Goal: Task Accomplishment & Management: Use online tool/utility

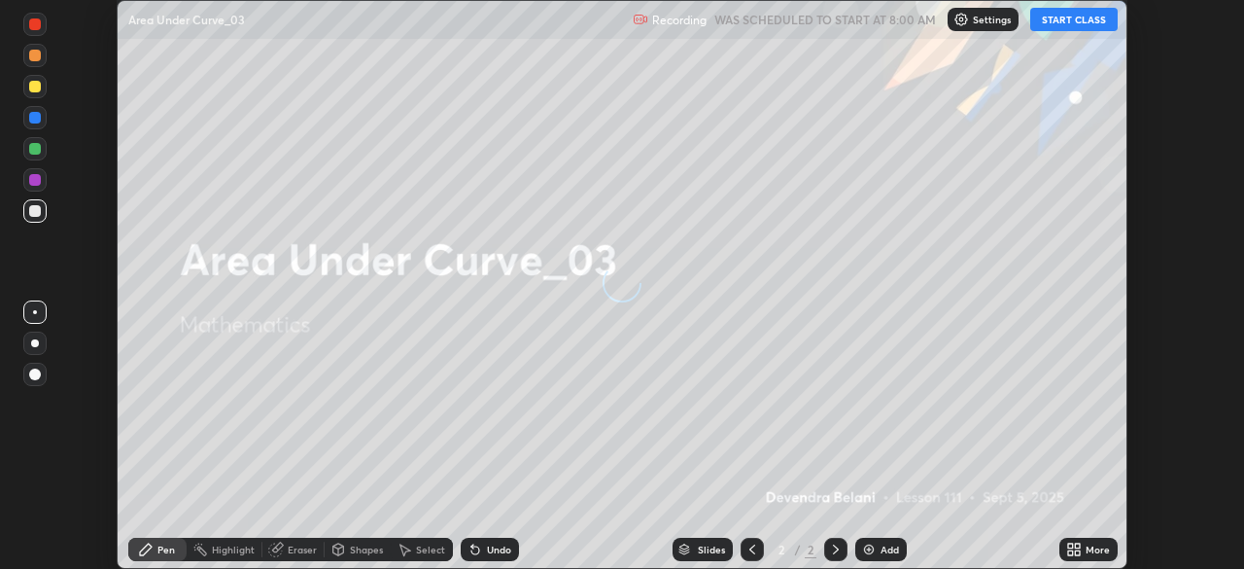
scroll to position [569, 1243]
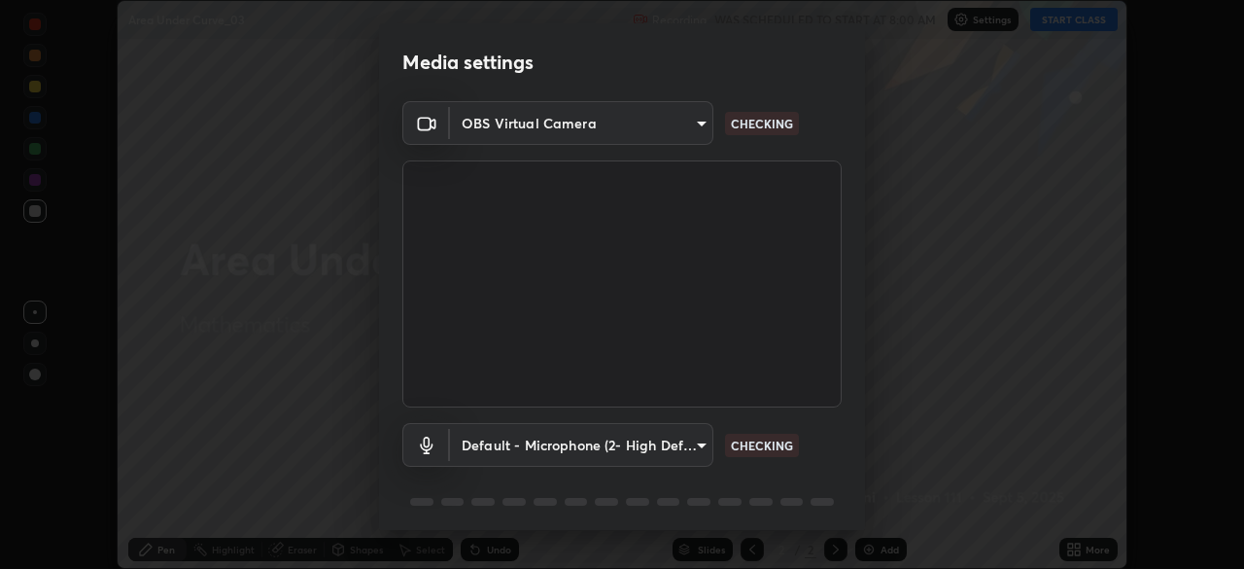
type input "6f19bd17bb1345d3381c364c08f732a45a1be43fbbd3e071611a8edbcb1d3ae0"
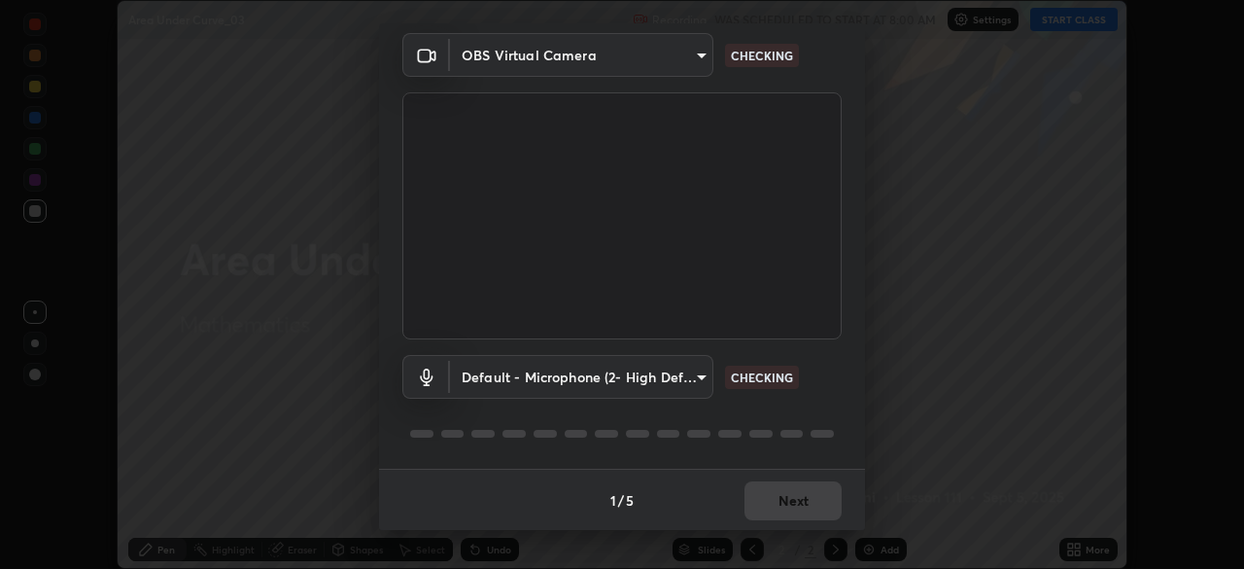
scroll to position [69, 0]
click at [708, 384] on body "Erase all Area Under Curve_03 Recording WAS SCHEDULED TO START AT 8:00 AM Setti…" at bounding box center [622, 284] width 1244 height 569
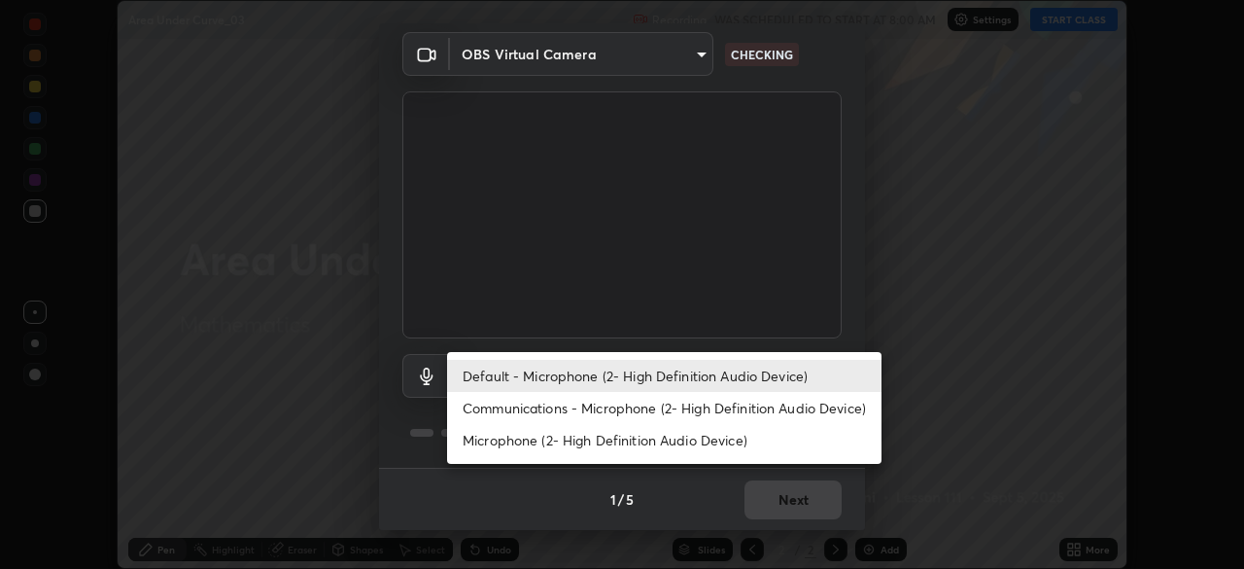
click at [679, 446] on li "Microphone (2- High Definition Audio Device)" at bounding box center [664, 440] width 434 height 32
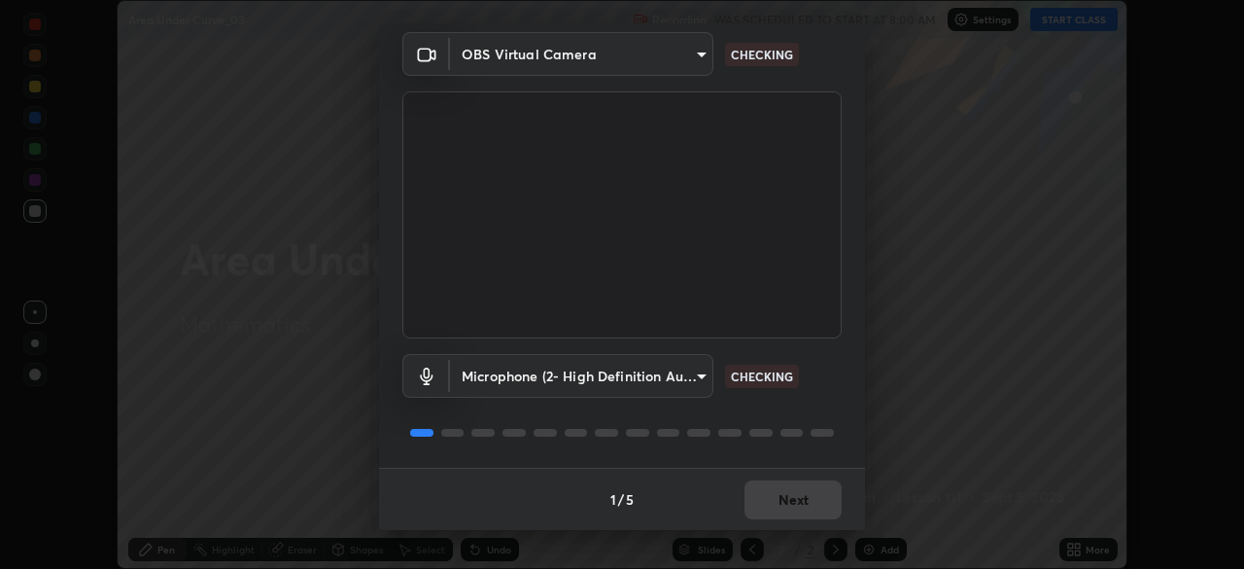
click at [704, 393] on body "Erase all Area Under Curve_03 Recording WAS SCHEDULED TO START AT 8:00 AM Setti…" at bounding box center [622, 284] width 1244 height 569
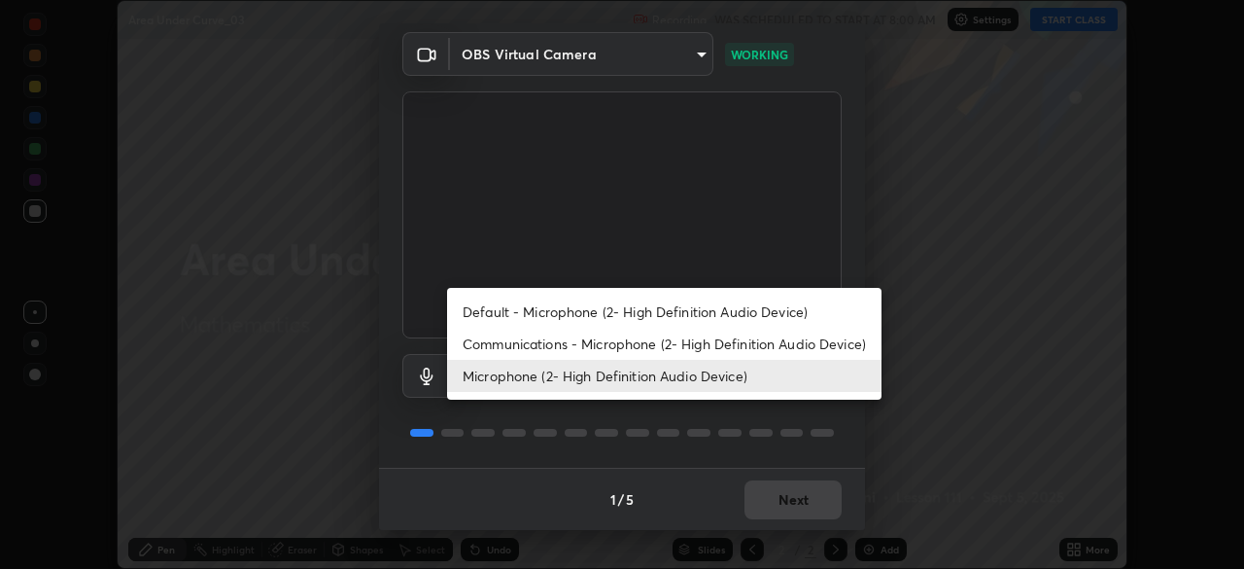
click at [682, 353] on li "Communications - Microphone (2- High Definition Audio Device)" at bounding box center [664, 344] width 434 height 32
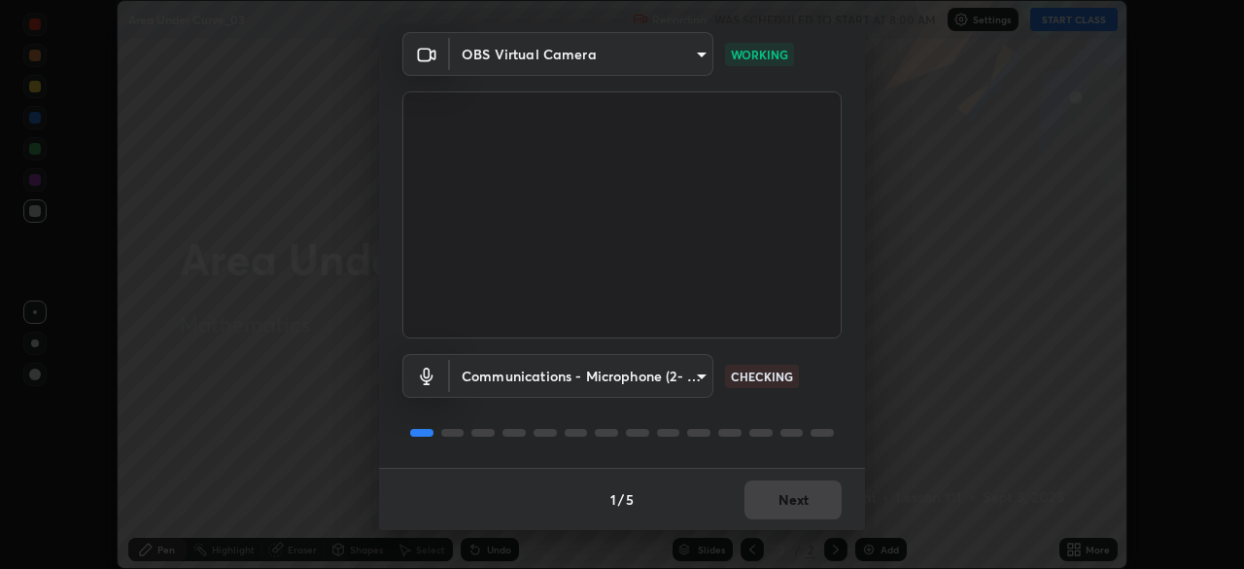
click at [694, 381] on body "Erase all Area Under Curve_03 Recording WAS SCHEDULED TO START AT 8:00 AM Setti…" at bounding box center [622, 284] width 1244 height 569
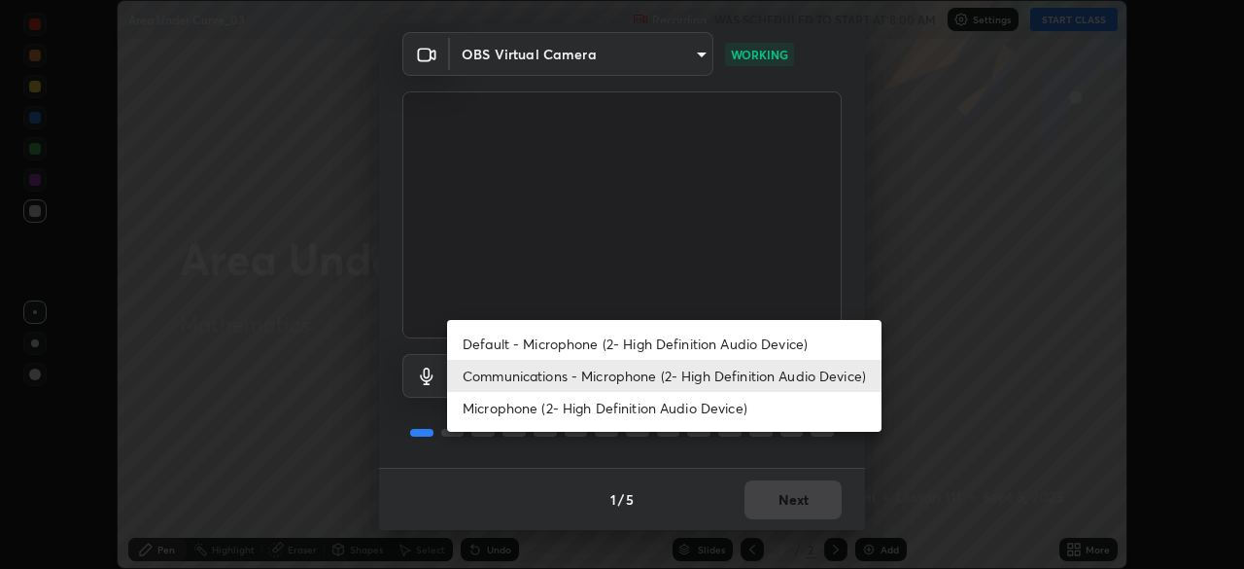
click at [670, 412] on li "Microphone (2- High Definition Audio Device)" at bounding box center [664, 408] width 434 height 32
type input "b26882c646bee67dc3b344b1dbf842c37ce4767a2daa6019220ab5102cc6c7c8"
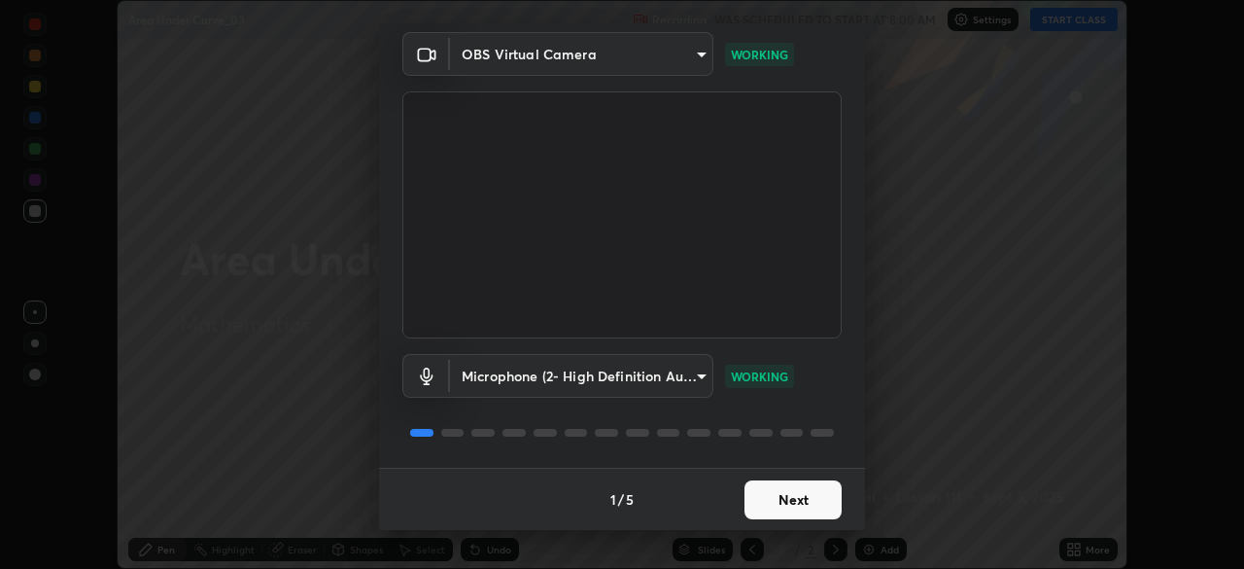
click at [813, 505] on button "Next" at bounding box center [793, 499] width 97 height 39
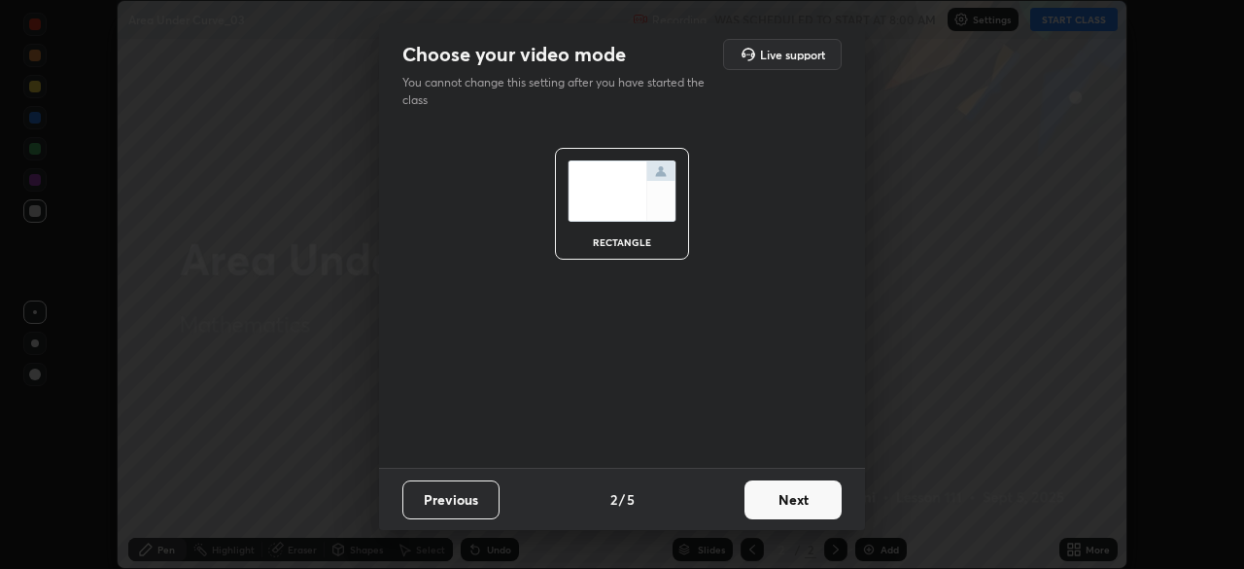
scroll to position [0, 0]
click at [824, 501] on button "Next" at bounding box center [793, 499] width 97 height 39
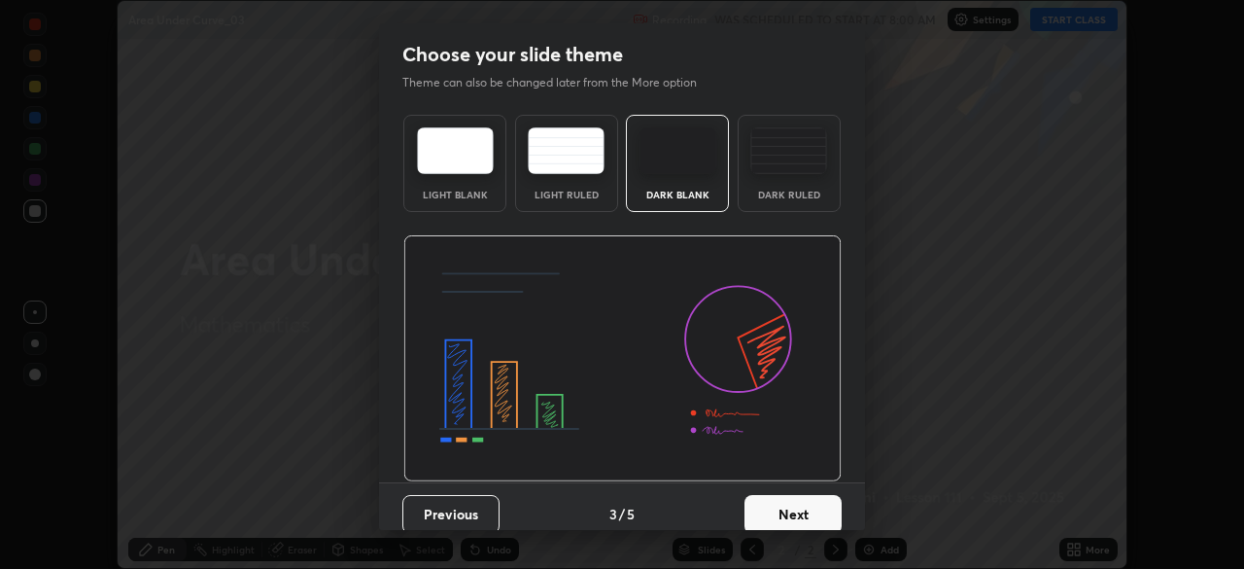
click at [827, 500] on button "Next" at bounding box center [793, 514] width 97 height 39
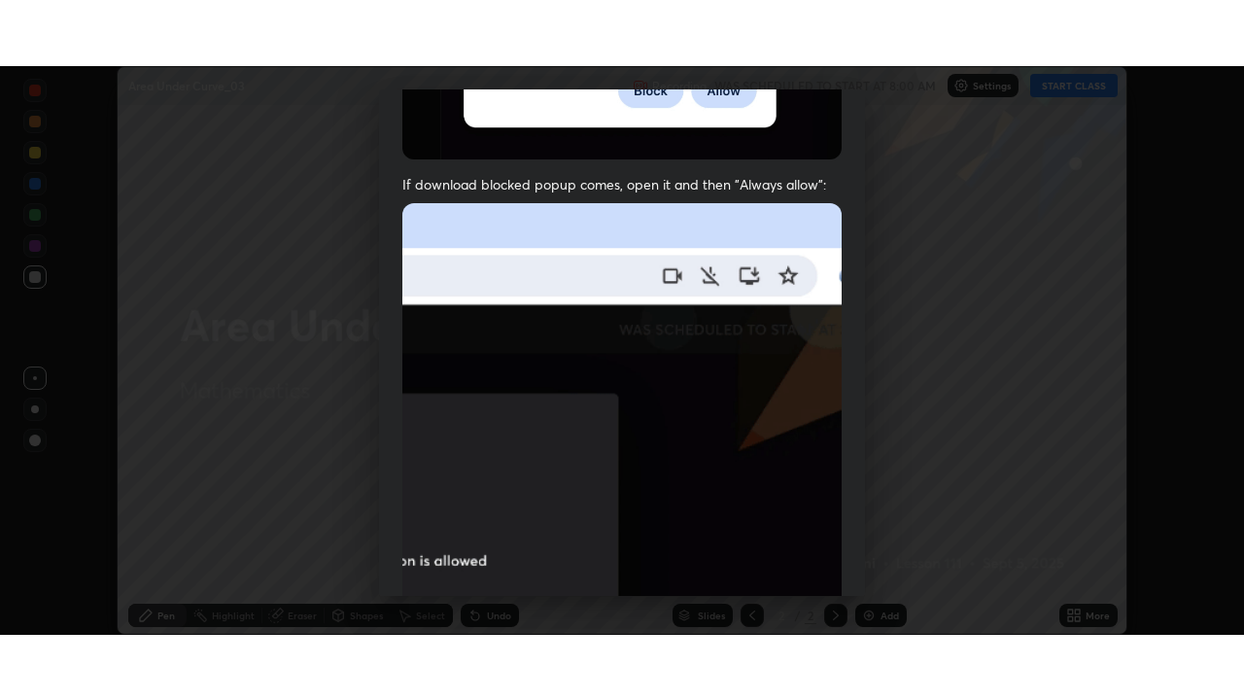
scroll to position [466, 0]
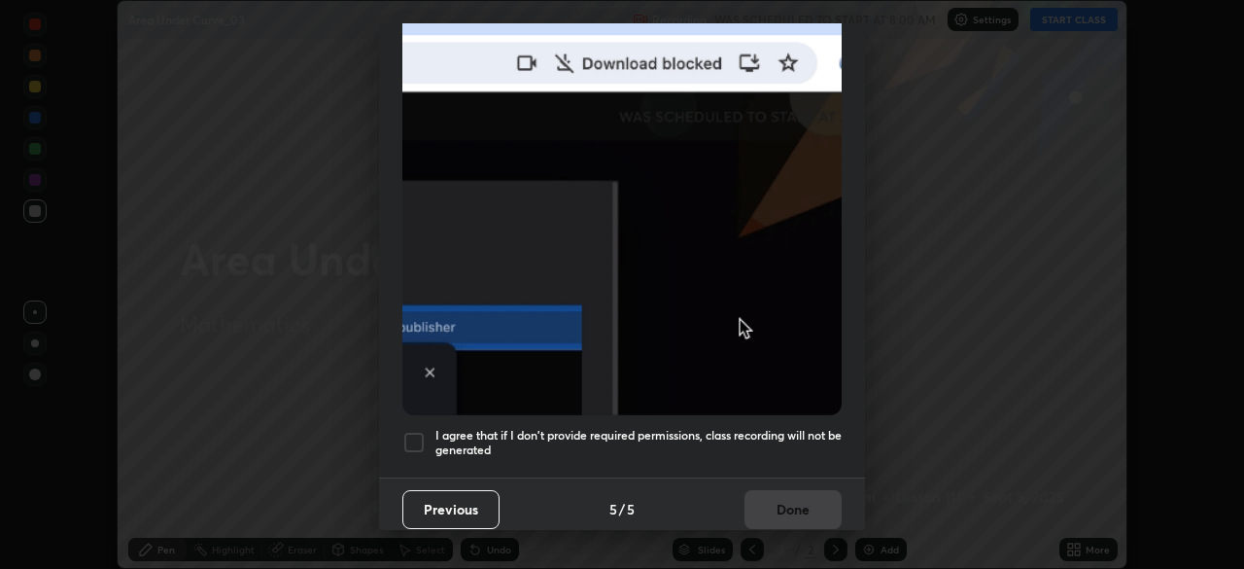
click at [420, 437] on div at bounding box center [413, 442] width 23 height 23
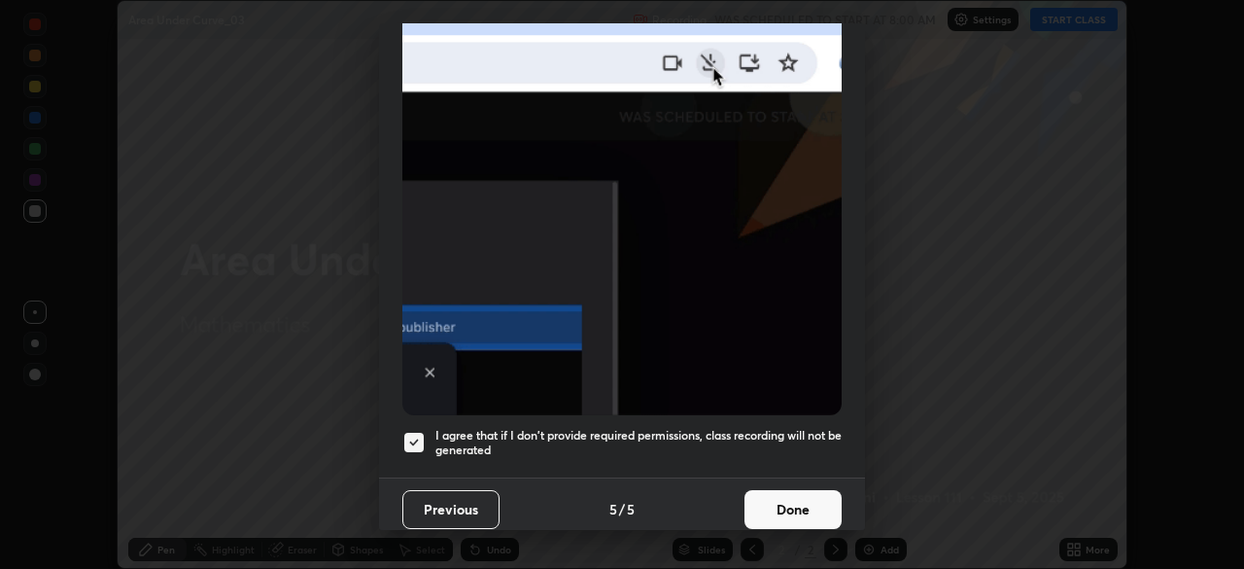
click at [791, 502] on button "Done" at bounding box center [793, 509] width 97 height 39
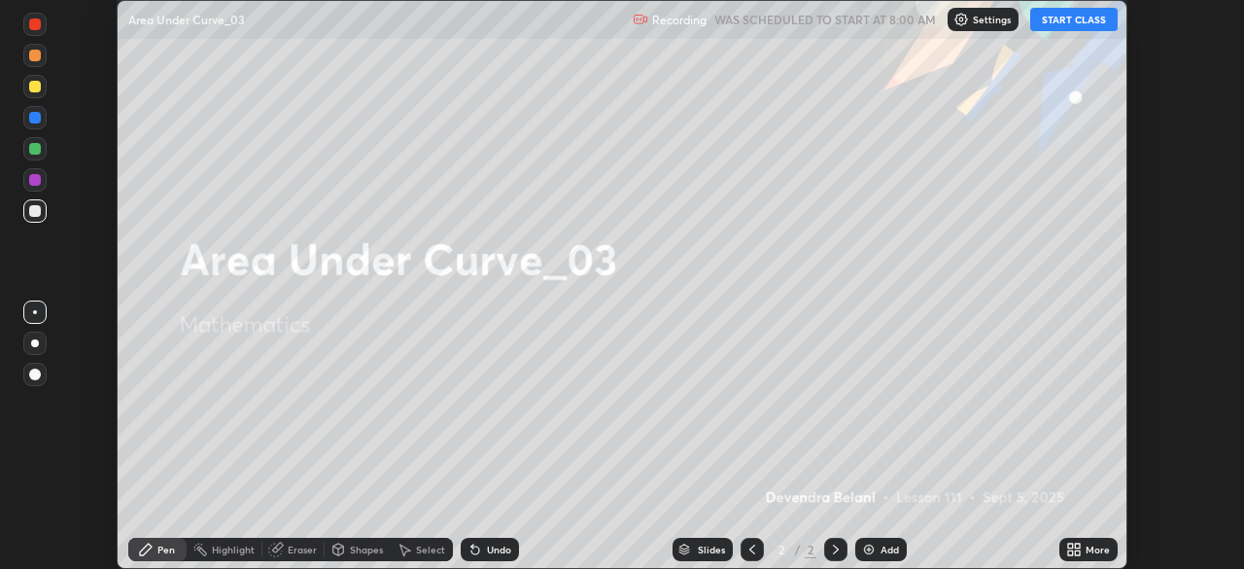
click at [1077, 24] on button "START CLASS" at bounding box center [1073, 19] width 87 height 23
click at [874, 551] on img at bounding box center [869, 549] width 16 height 16
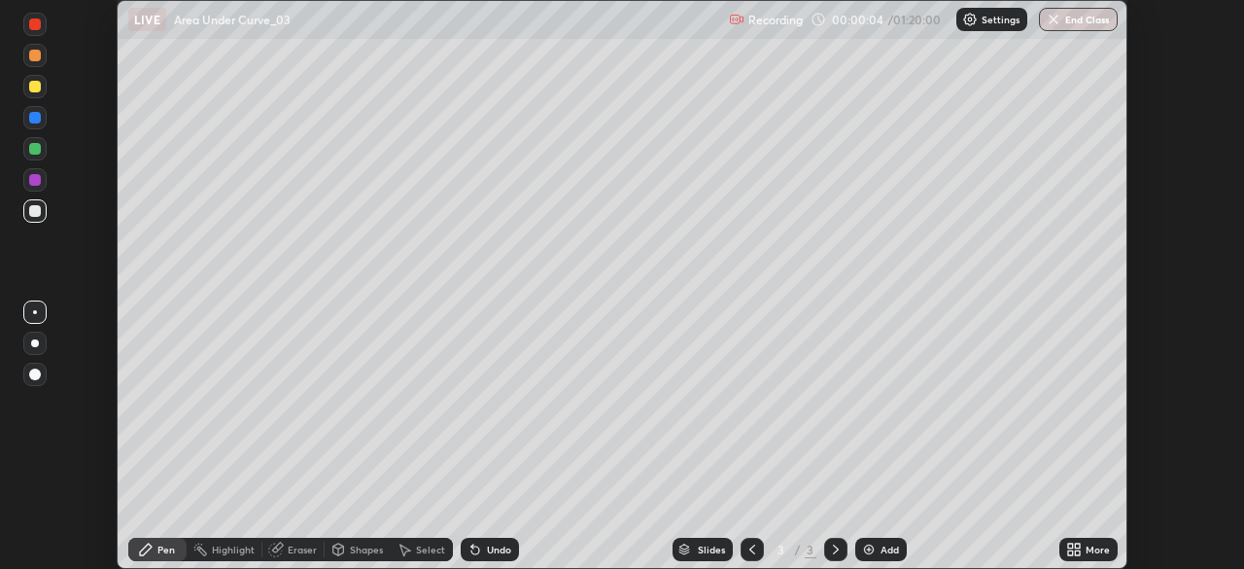
click at [1072, 548] on icon at bounding box center [1074, 549] width 16 height 16
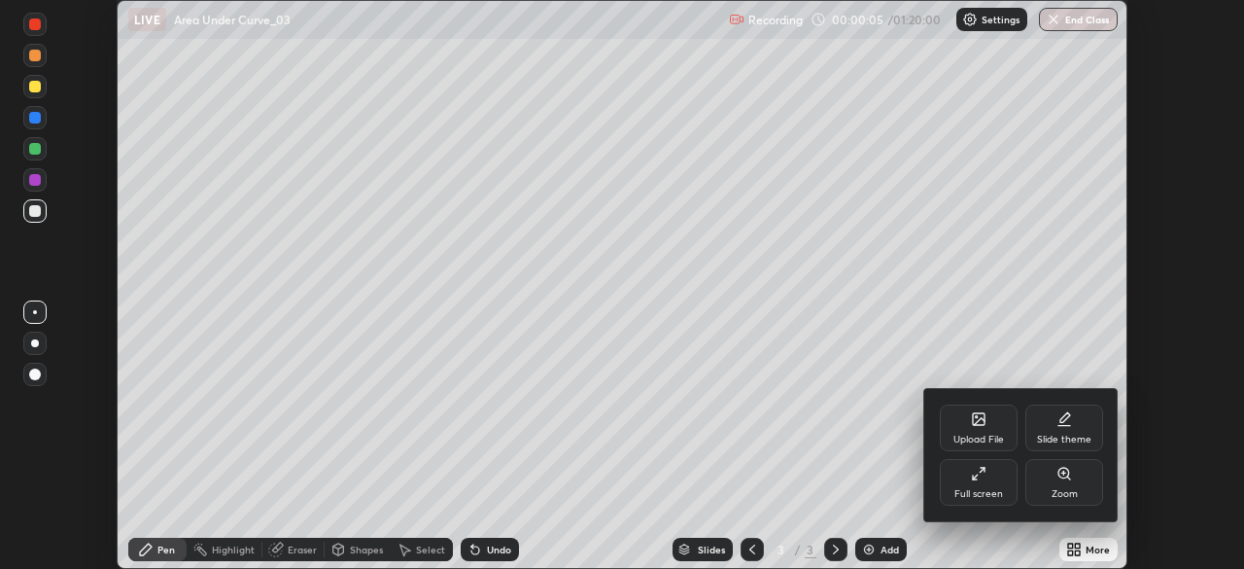
click at [979, 489] on div "Full screen" at bounding box center [979, 494] width 49 height 10
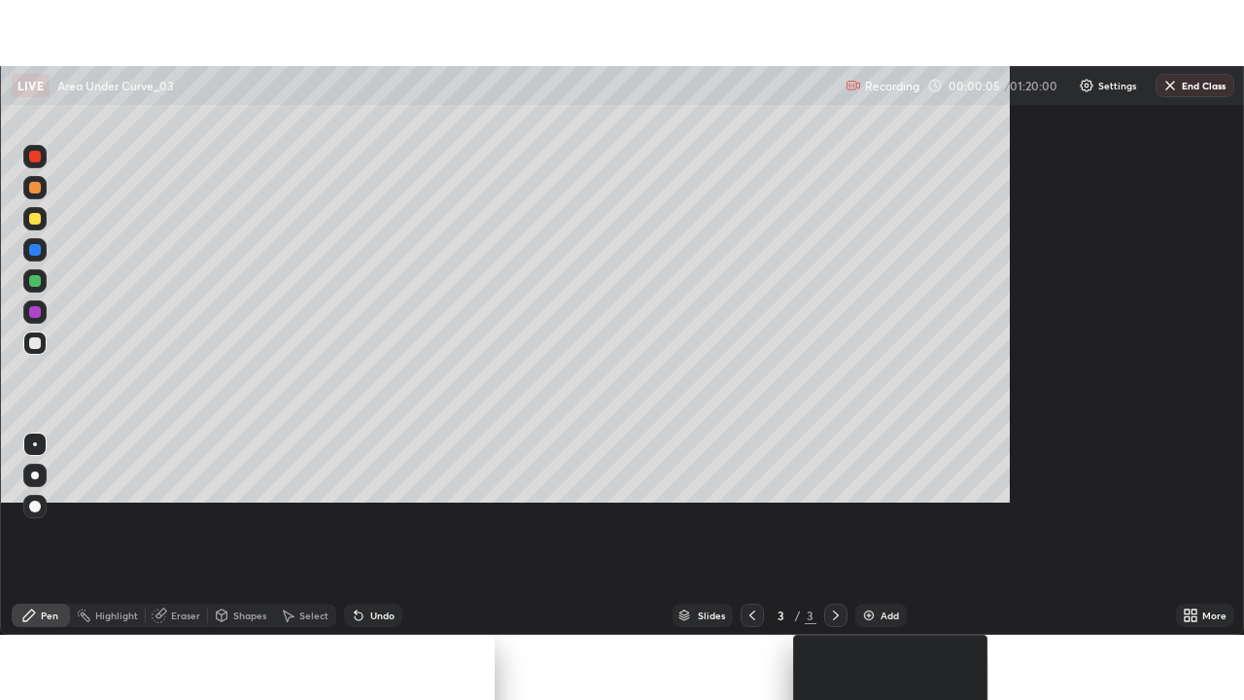
scroll to position [700, 1244]
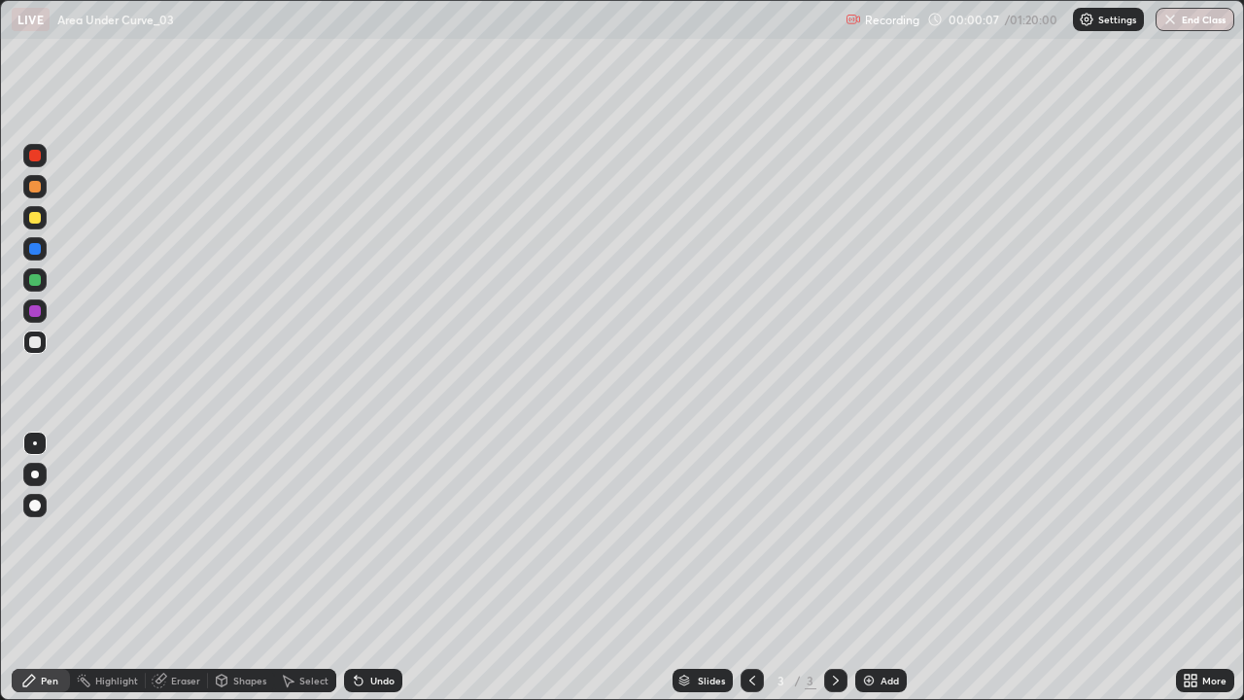
click at [42, 226] on div at bounding box center [34, 217] width 23 height 23
click at [370, 568] on div "Undo" at bounding box center [382, 681] width 24 height 10
click at [40, 187] on div at bounding box center [35, 187] width 12 height 12
click at [29, 275] on div at bounding box center [34, 279] width 23 height 23
click at [183, 568] on div "Eraser" at bounding box center [185, 681] width 29 height 10
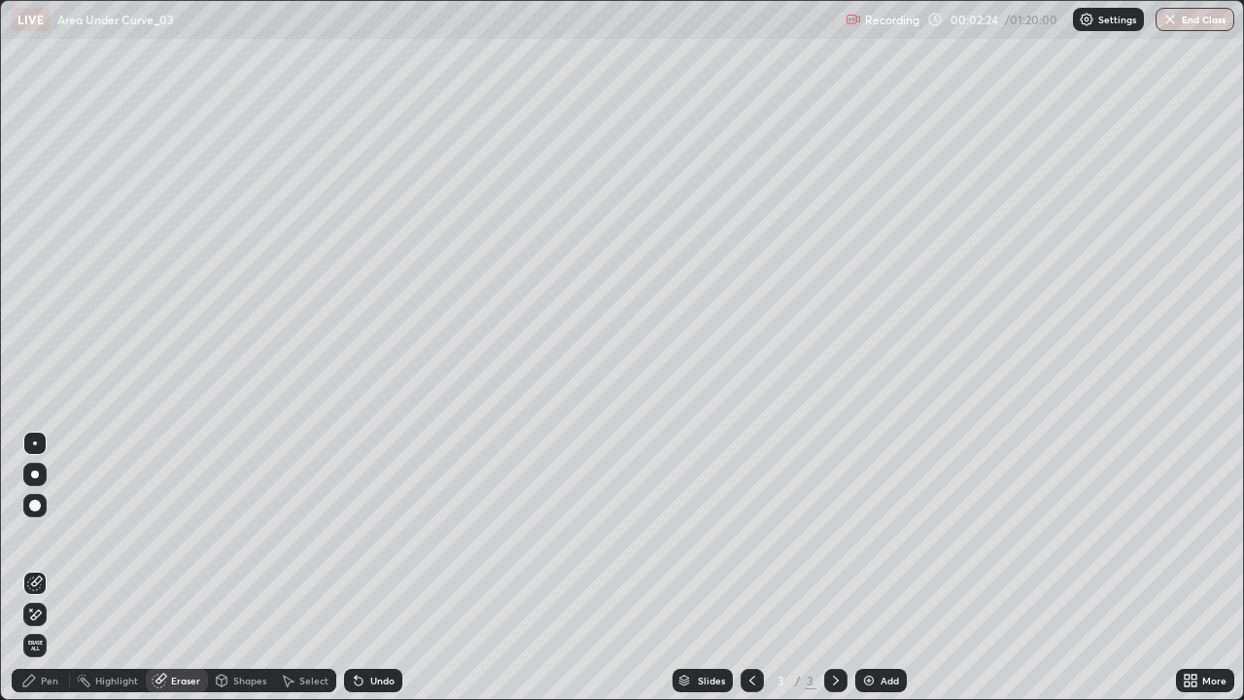
click at [31, 568] on icon at bounding box center [29, 681] width 16 height 16
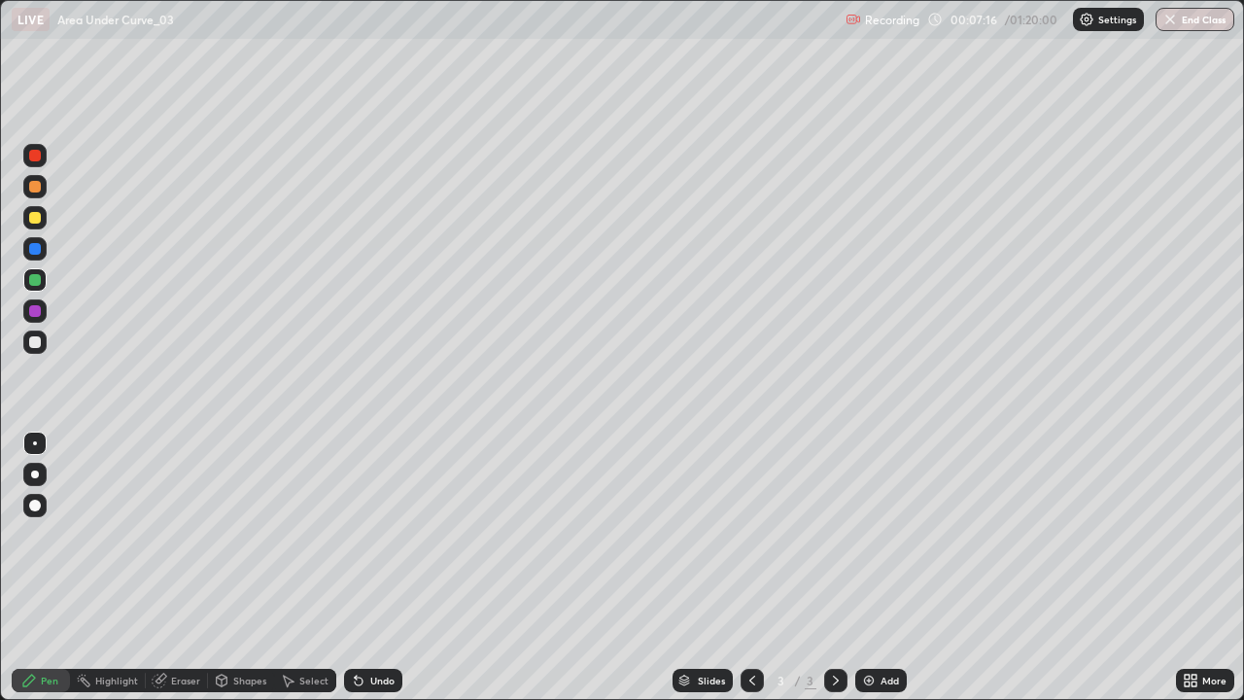
click at [833, 568] on icon at bounding box center [836, 681] width 16 height 16
click at [867, 568] on div "Add" at bounding box center [881, 680] width 52 height 23
click at [185, 568] on div "Eraser" at bounding box center [177, 680] width 62 height 23
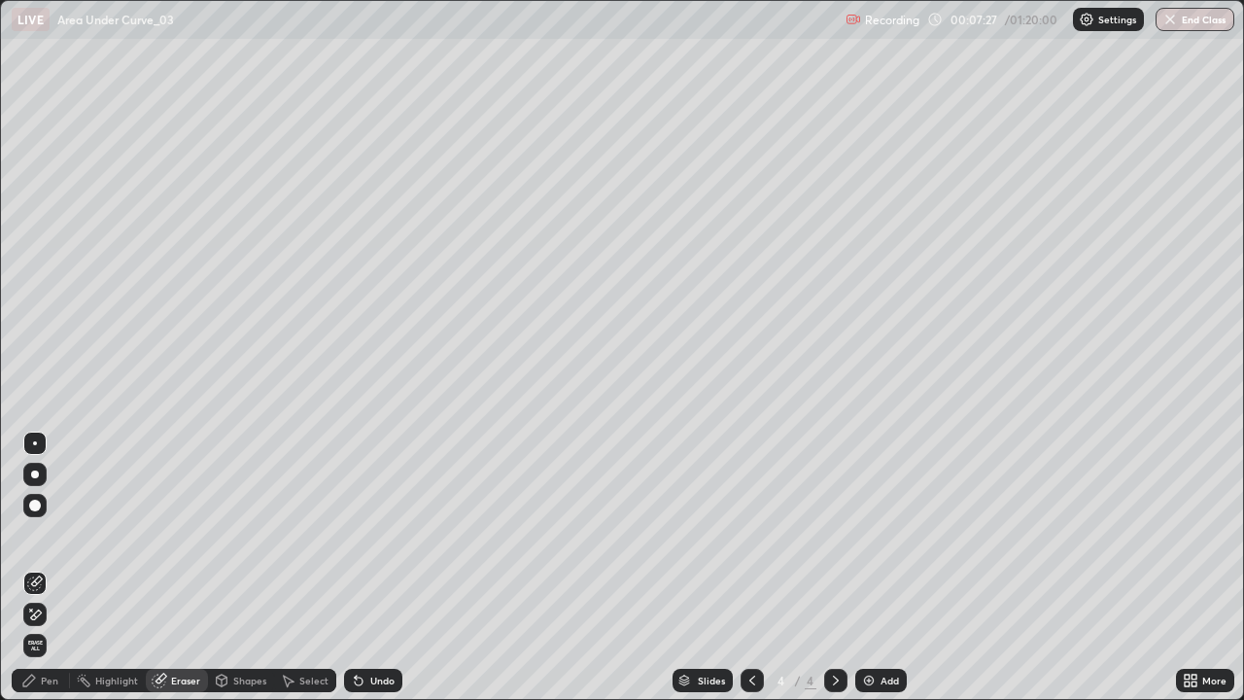
click at [51, 568] on div "Pen" at bounding box center [41, 680] width 58 height 23
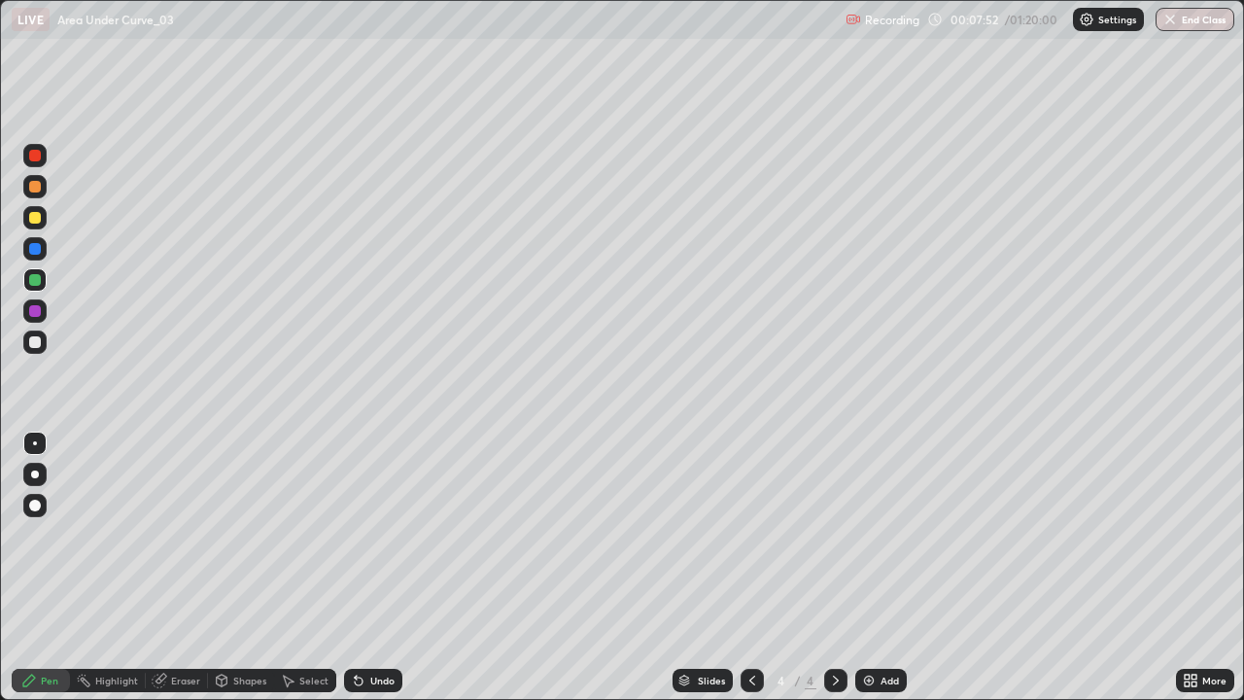
click at [363, 568] on div "Undo" at bounding box center [373, 680] width 58 height 23
click at [363, 568] on icon at bounding box center [359, 681] width 16 height 16
click at [370, 568] on div "Undo" at bounding box center [382, 681] width 24 height 10
click at [383, 568] on div "Undo" at bounding box center [373, 680] width 58 height 23
click at [33, 217] on div at bounding box center [35, 218] width 12 height 12
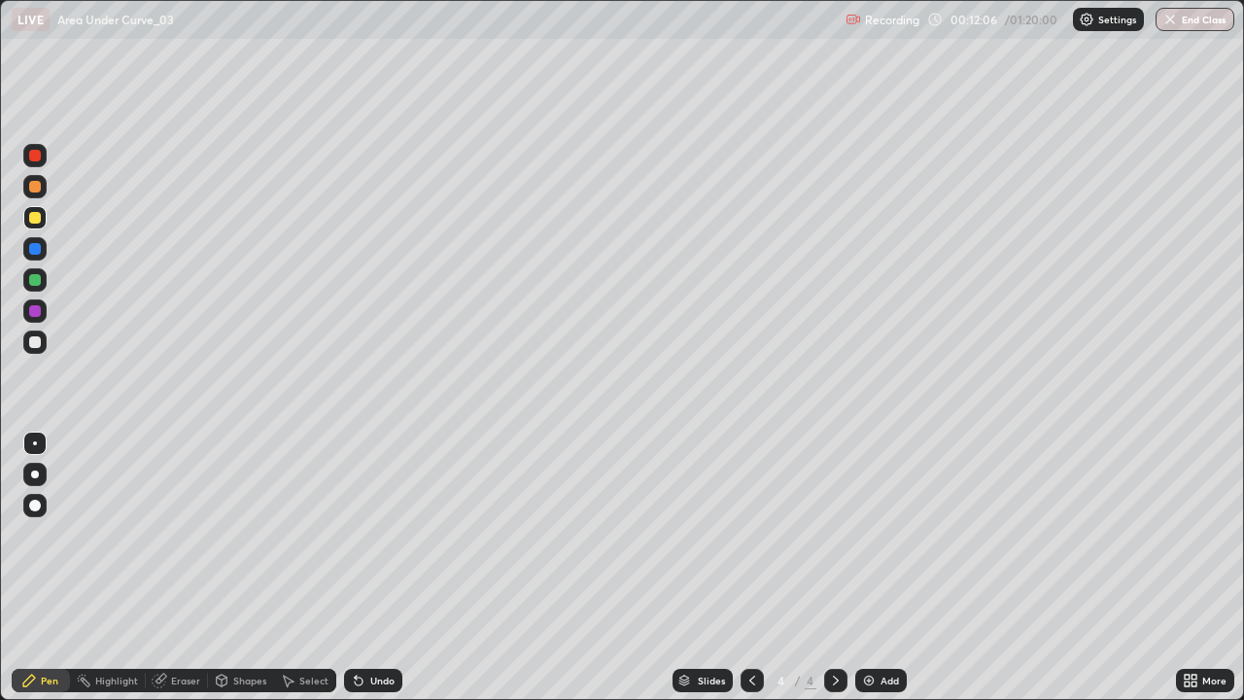
click at [861, 568] on img at bounding box center [869, 681] width 16 height 16
click at [36, 187] on div at bounding box center [35, 187] width 12 height 12
click at [380, 568] on div "Undo" at bounding box center [373, 680] width 58 height 23
click at [383, 568] on div "Undo" at bounding box center [373, 680] width 58 height 23
click at [376, 568] on div "Undo" at bounding box center [382, 681] width 24 height 10
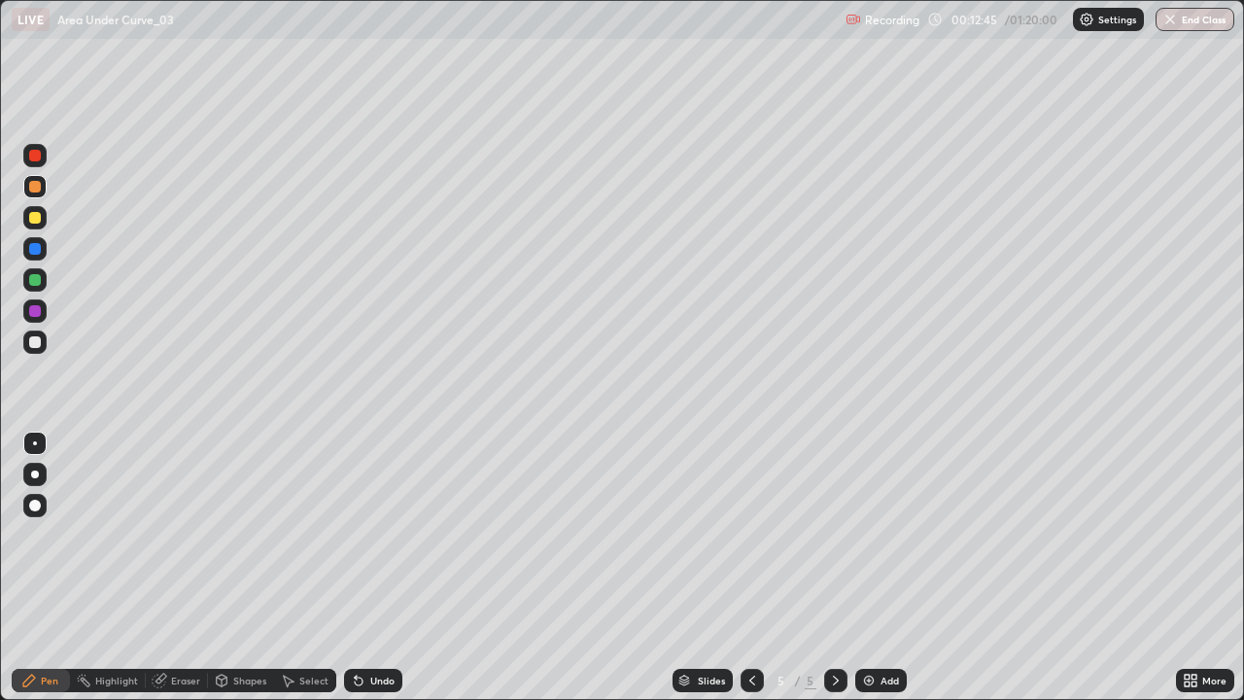
click at [376, 568] on div "Undo" at bounding box center [382, 681] width 24 height 10
click at [377, 568] on div "Undo" at bounding box center [373, 680] width 58 height 23
click at [380, 568] on div "Undo" at bounding box center [373, 680] width 58 height 23
click at [383, 568] on div "Undo" at bounding box center [373, 680] width 58 height 23
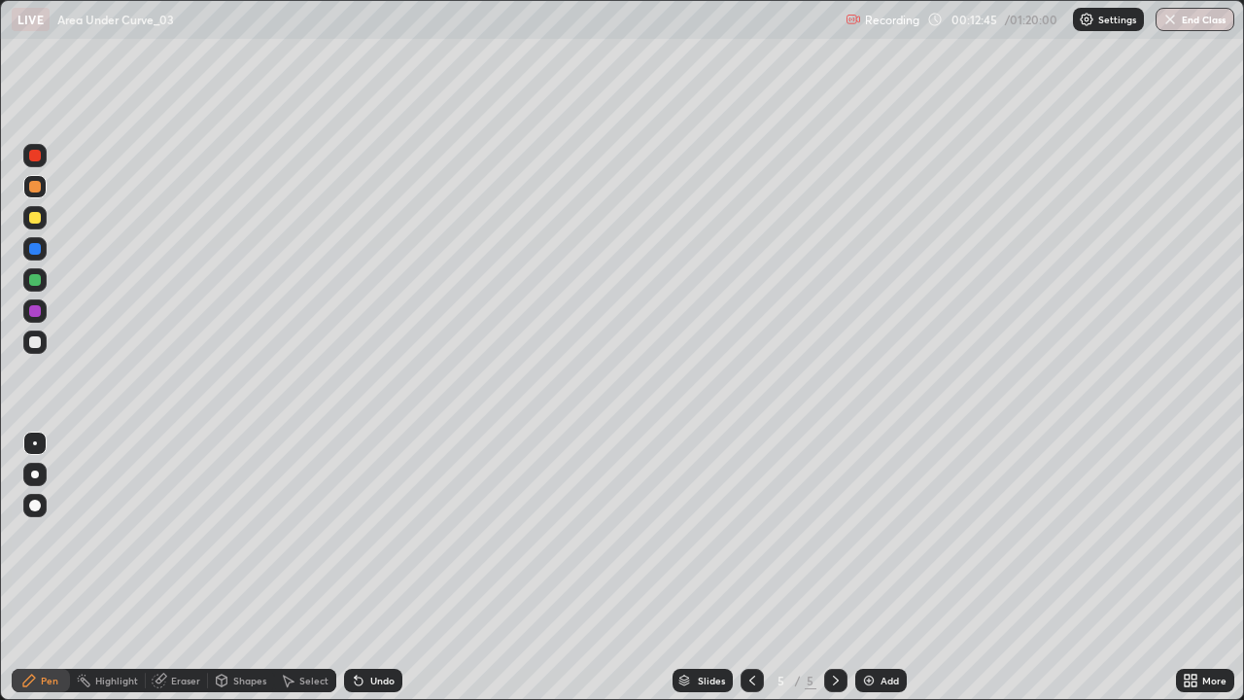
click at [385, 568] on div "Undo" at bounding box center [382, 681] width 24 height 10
click at [387, 568] on div "Undo" at bounding box center [382, 681] width 24 height 10
click at [390, 568] on div "Undo" at bounding box center [382, 681] width 24 height 10
click at [392, 568] on div "Undo" at bounding box center [382, 681] width 24 height 10
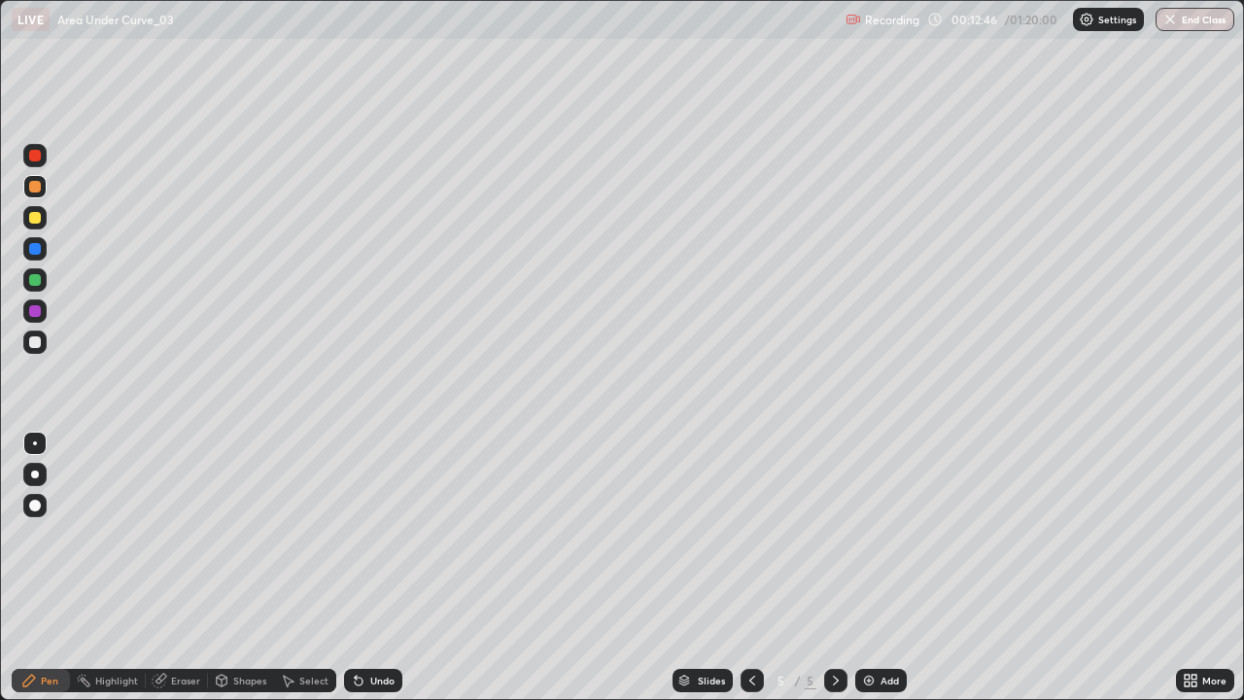
click at [392, 568] on div "Undo" at bounding box center [382, 681] width 24 height 10
click at [391, 568] on div "Undo" at bounding box center [382, 681] width 24 height 10
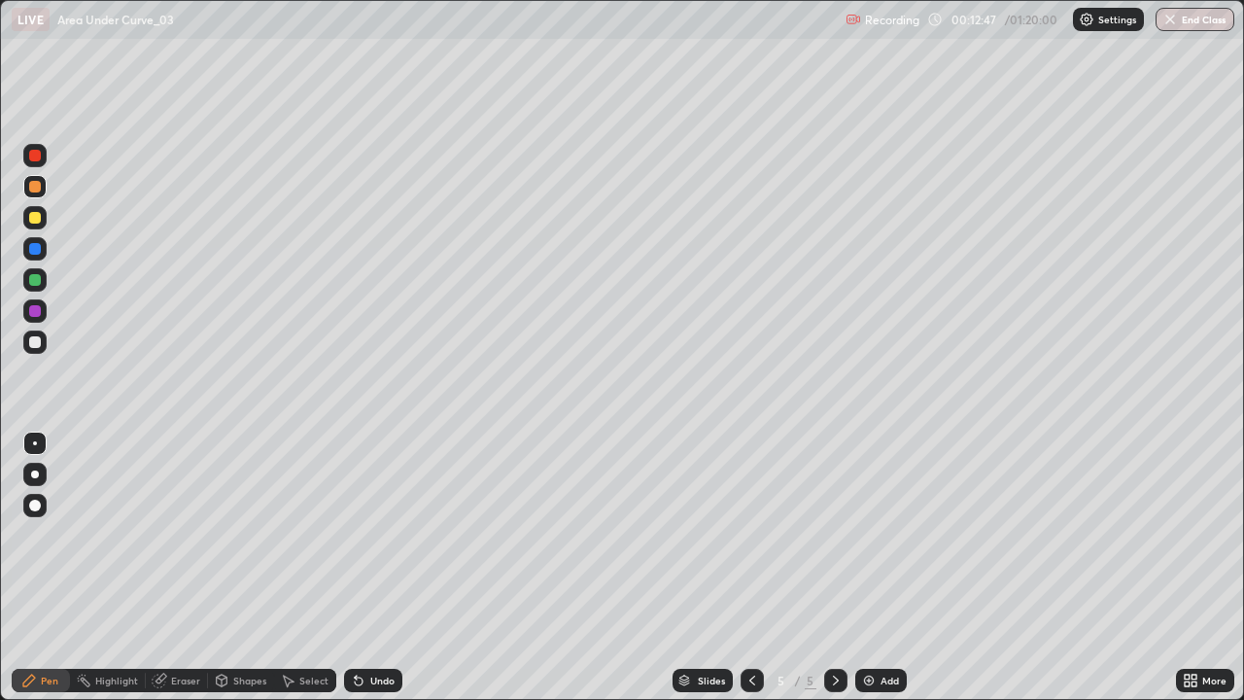
click at [393, 568] on div "Undo" at bounding box center [373, 680] width 58 height 23
click at [394, 568] on div "Undo" at bounding box center [373, 680] width 58 height 23
click at [42, 224] on div at bounding box center [34, 217] width 23 height 23
click at [42, 284] on div at bounding box center [34, 279] width 23 height 23
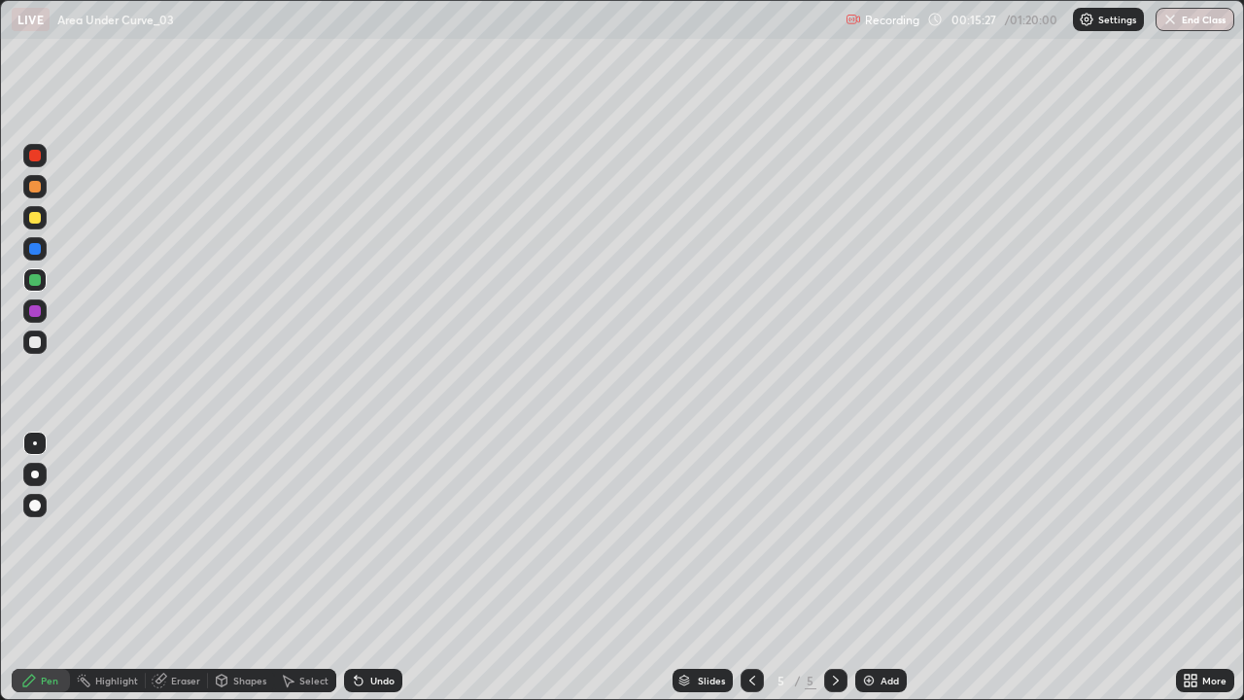
click at [835, 568] on icon at bounding box center [836, 681] width 16 height 16
click at [871, 568] on img at bounding box center [869, 681] width 16 height 16
click at [38, 223] on div at bounding box center [35, 218] width 12 height 12
click at [40, 319] on div at bounding box center [34, 310] width 23 height 23
click at [29, 340] on div at bounding box center [35, 342] width 12 height 12
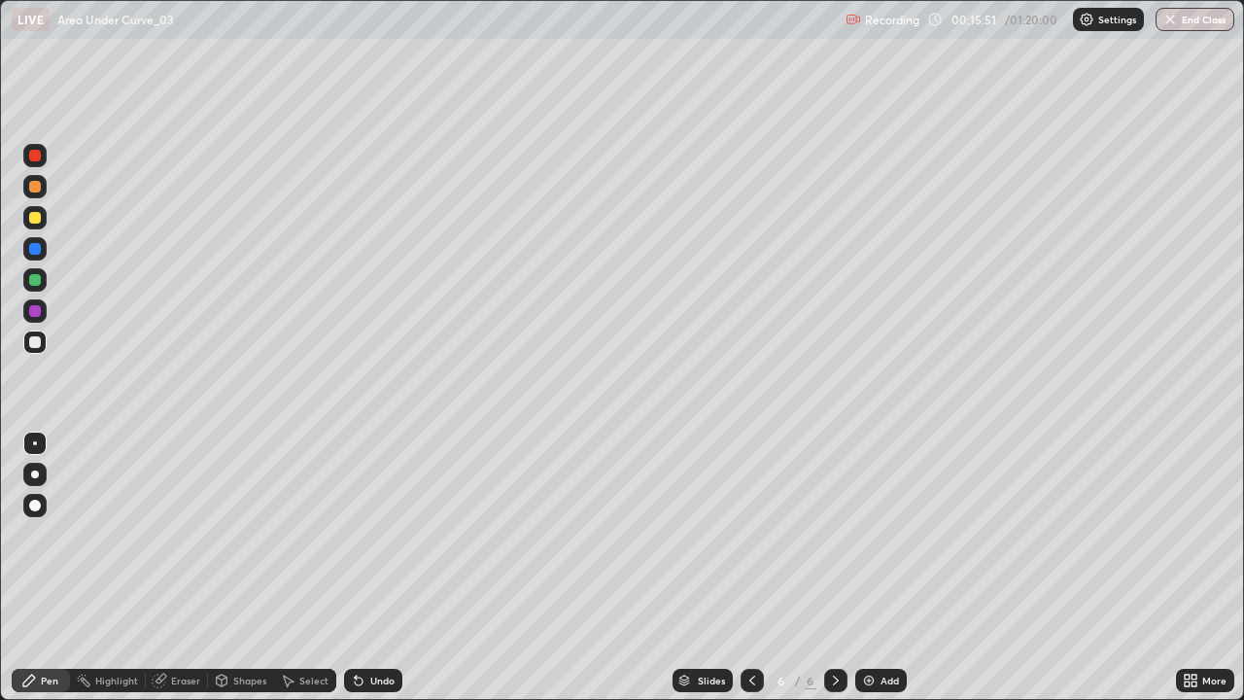
click at [33, 345] on div at bounding box center [35, 342] width 12 height 12
click at [356, 568] on icon at bounding box center [359, 681] width 8 height 8
click at [34, 316] on div at bounding box center [35, 311] width 12 height 12
click at [181, 568] on div "Eraser" at bounding box center [185, 681] width 29 height 10
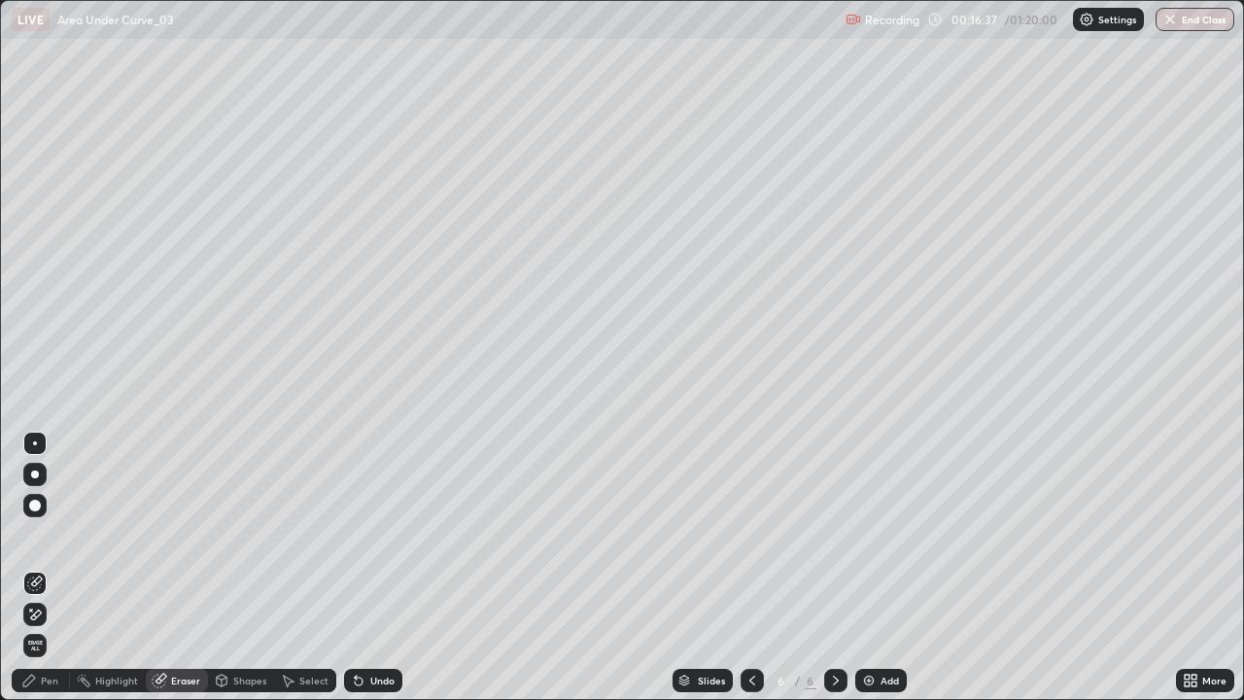
click at [39, 568] on div "Pen" at bounding box center [41, 680] width 58 height 23
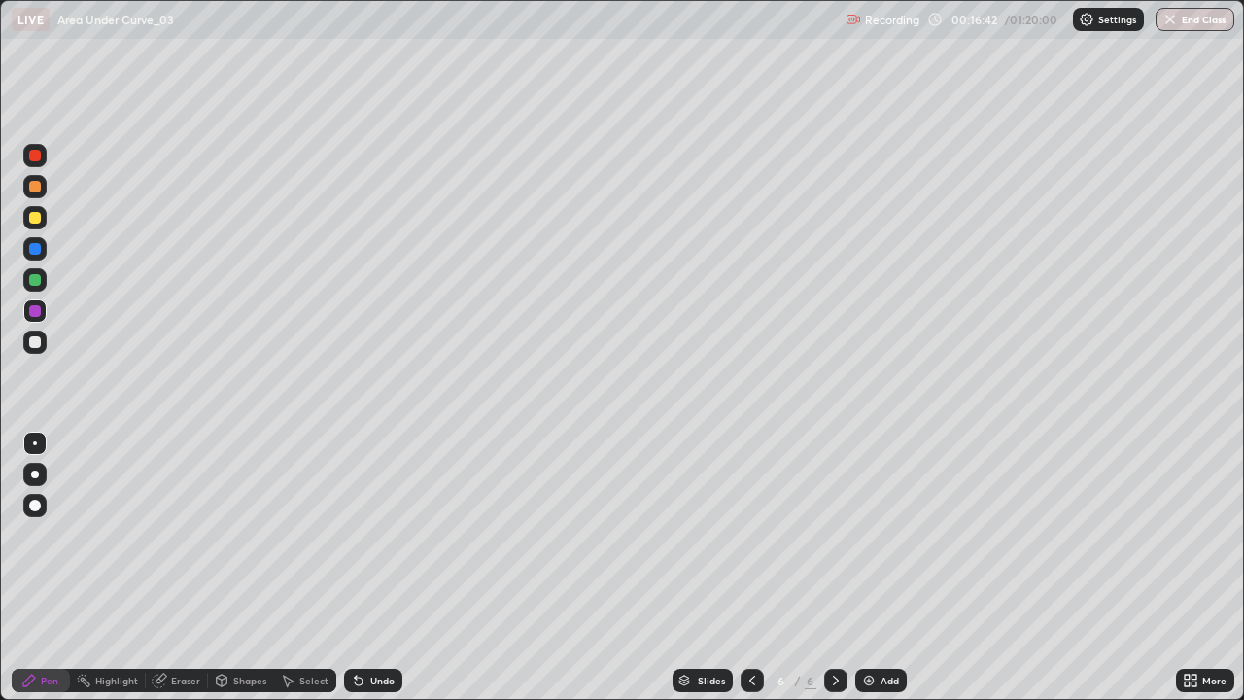
click at [370, 568] on div "Undo" at bounding box center [382, 681] width 24 height 10
click at [364, 568] on div "Undo" at bounding box center [373, 680] width 58 height 23
click at [365, 568] on div "Undo" at bounding box center [373, 680] width 58 height 23
click at [749, 568] on icon at bounding box center [753, 681] width 16 height 16
click at [751, 568] on icon at bounding box center [753, 681] width 16 height 16
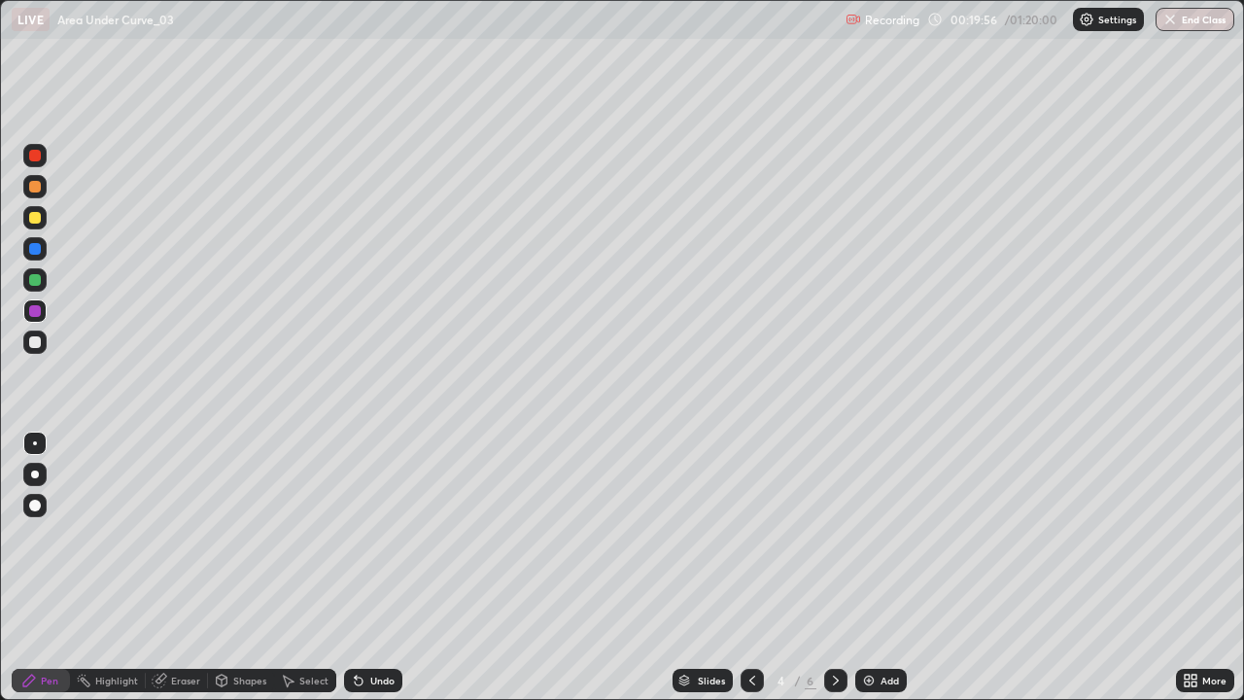
click at [751, 568] on div at bounding box center [752, 680] width 23 height 23
click at [834, 568] on icon at bounding box center [836, 681] width 16 height 16
click at [828, 568] on icon at bounding box center [836, 681] width 16 height 16
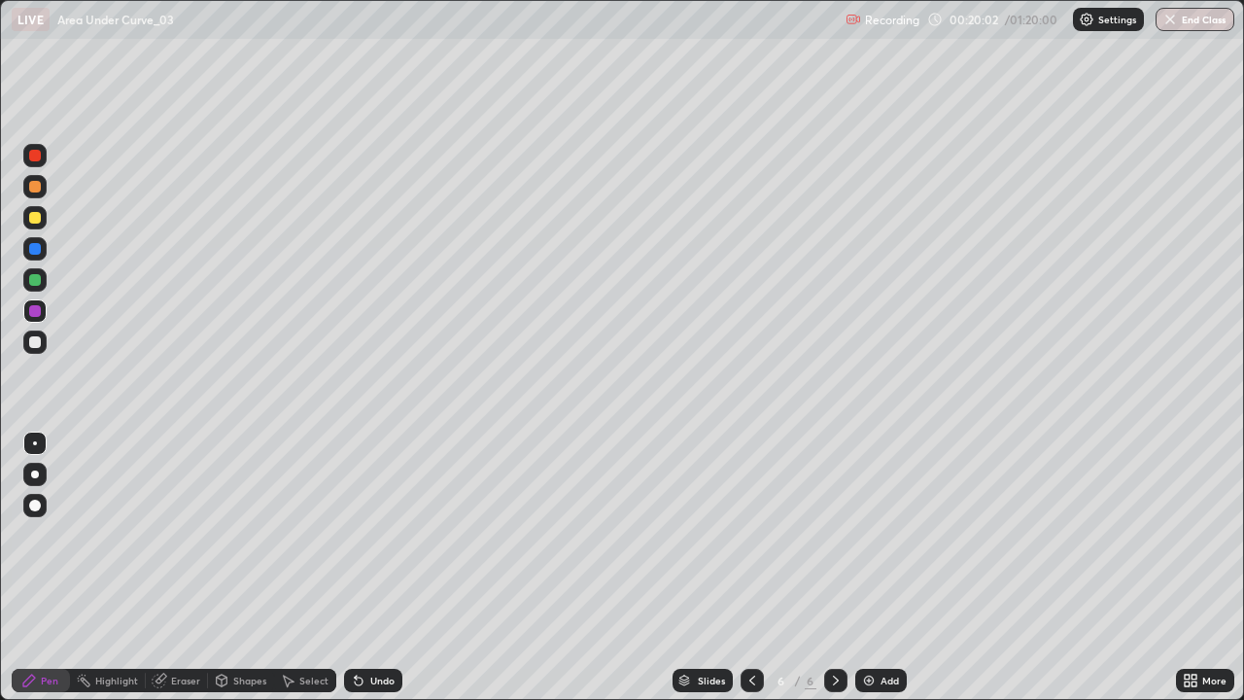
click at [867, 568] on img at bounding box center [869, 681] width 16 height 16
click at [38, 285] on div at bounding box center [35, 280] width 12 height 12
click at [36, 345] on div at bounding box center [35, 342] width 12 height 12
click at [36, 218] on div at bounding box center [35, 218] width 12 height 12
click at [35, 281] on div at bounding box center [35, 280] width 12 height 12
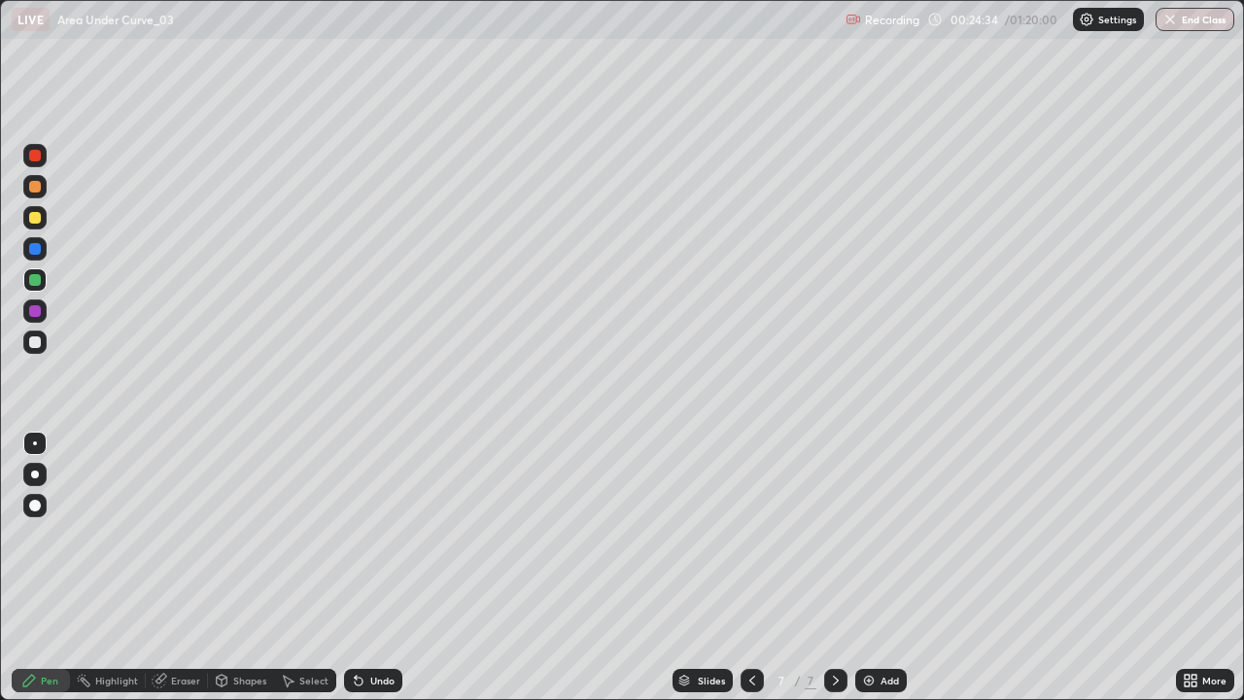
click at [870, 568] on img at bounding box center [869, 681] width 16 height 16
click at [36, 218] on div at bounding box center [35, 218] width 12 height 12
click at [31, 282] on div at bounding box center [35, 280] width 12 height 12
click at [36, 343] on div at bounding box center [35, 342] width 12 height 12
click at [750, 568] on icon at bounding box center [753, 681] width 16 height 16
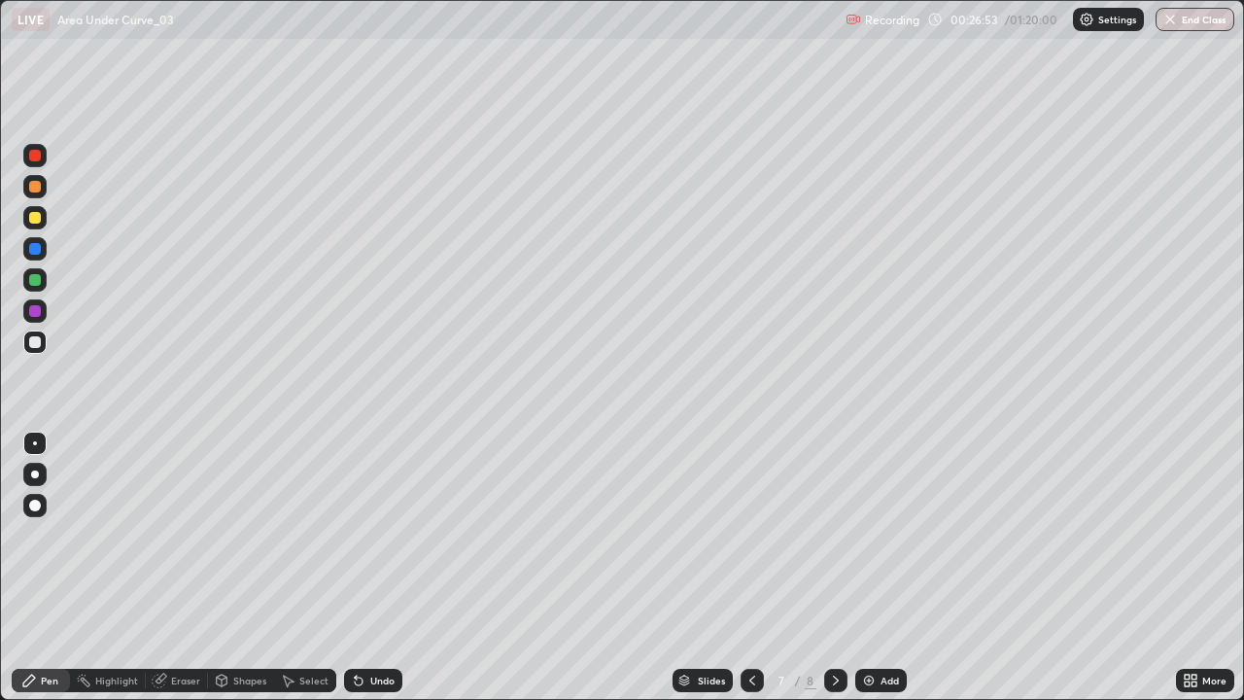
click at [750, 568] on icon at bounding box center [753, 681] width 16 height 16
click at [748, 568] on icon at bounding box center [753, 681] width 16 height 16
click at [745, 568] on div at bounding box center [752, 680] width 23 height 23
click at [749, 568] on div at bounding box center [752, 680] width 23 height 39
click at [834, 568] on icon at bounding box center [836, 681] width 16 height 16
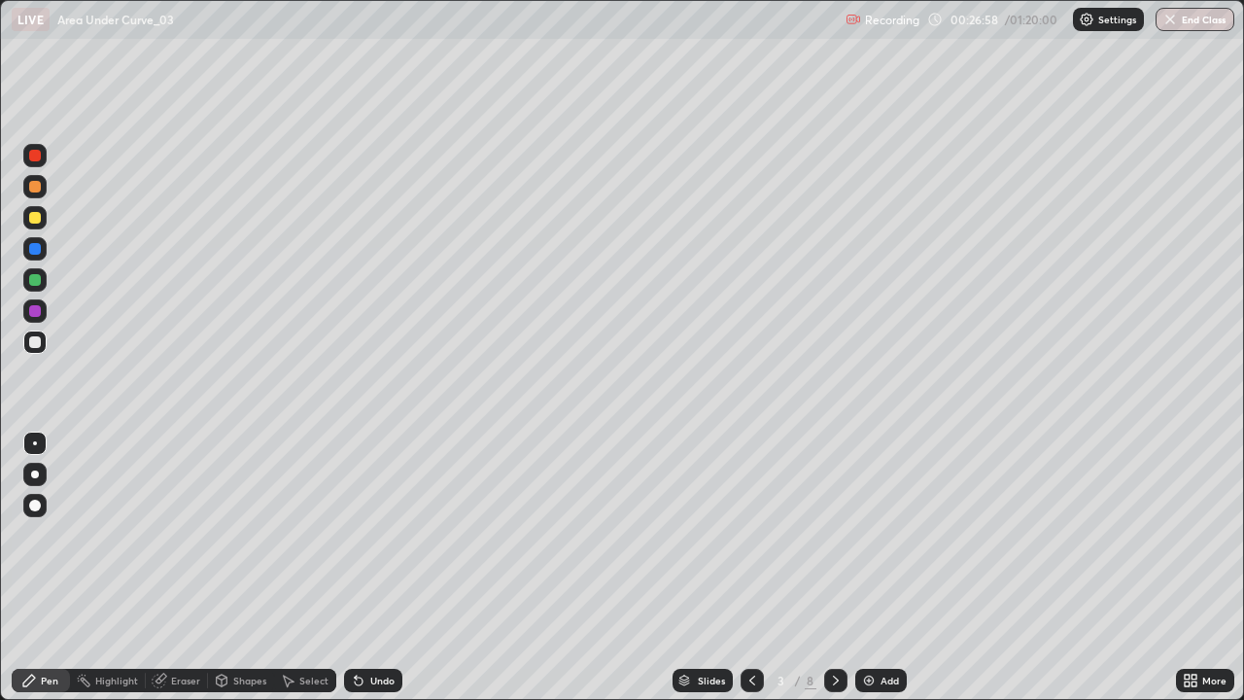
click at [833, 568] on icon at bounding box center [836, 681] width 6 height 10
click at [830, 568] on icon at bounding box center [836, 681] width 16 height 16
click at [834, 568] on icon at bounding box center [836, 681] width 16 height 16
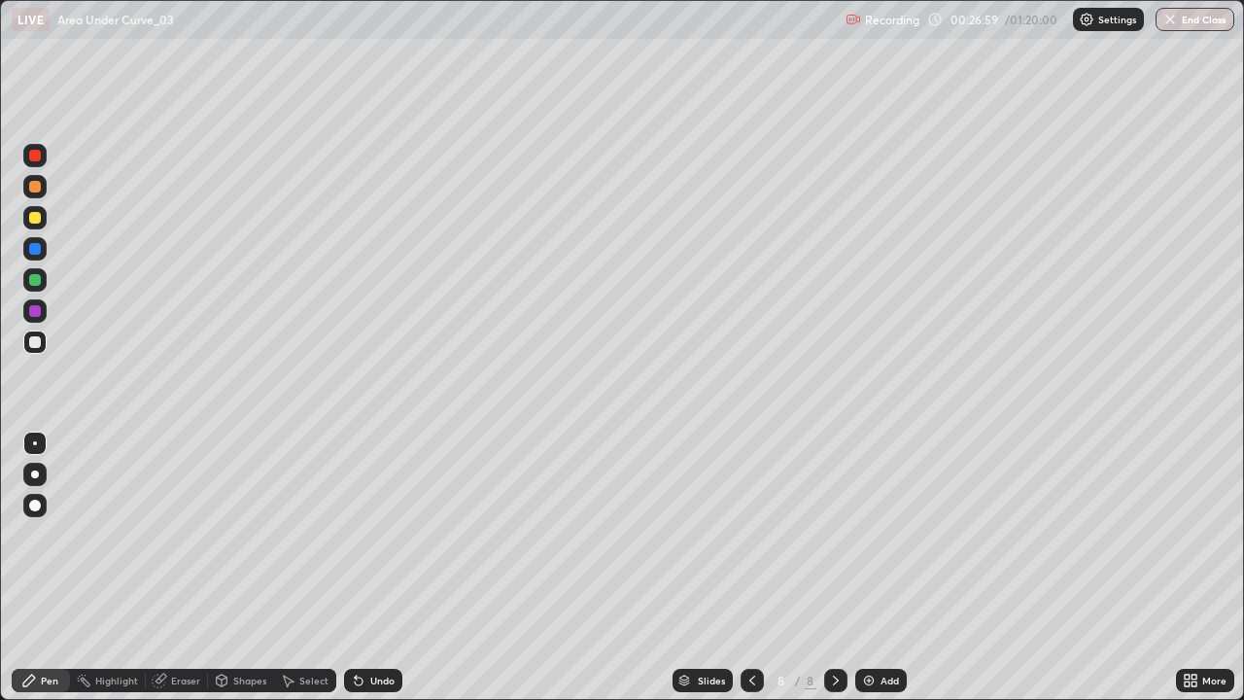
click at [861, 568] on img at bounding box center [869, 681] width 16 height 16
click at [741, 568] on div at bounding box center [752, 680] width 23 height 23
click at [834, 568] on icon at bounding box center [836, 681] width 16 height 16
click at [35, 219] on div at bounding box center [35, 218] width 12 height 12
click at [375, 568] on div "Undo" at bounding box center [382, 681] width 24 height 10
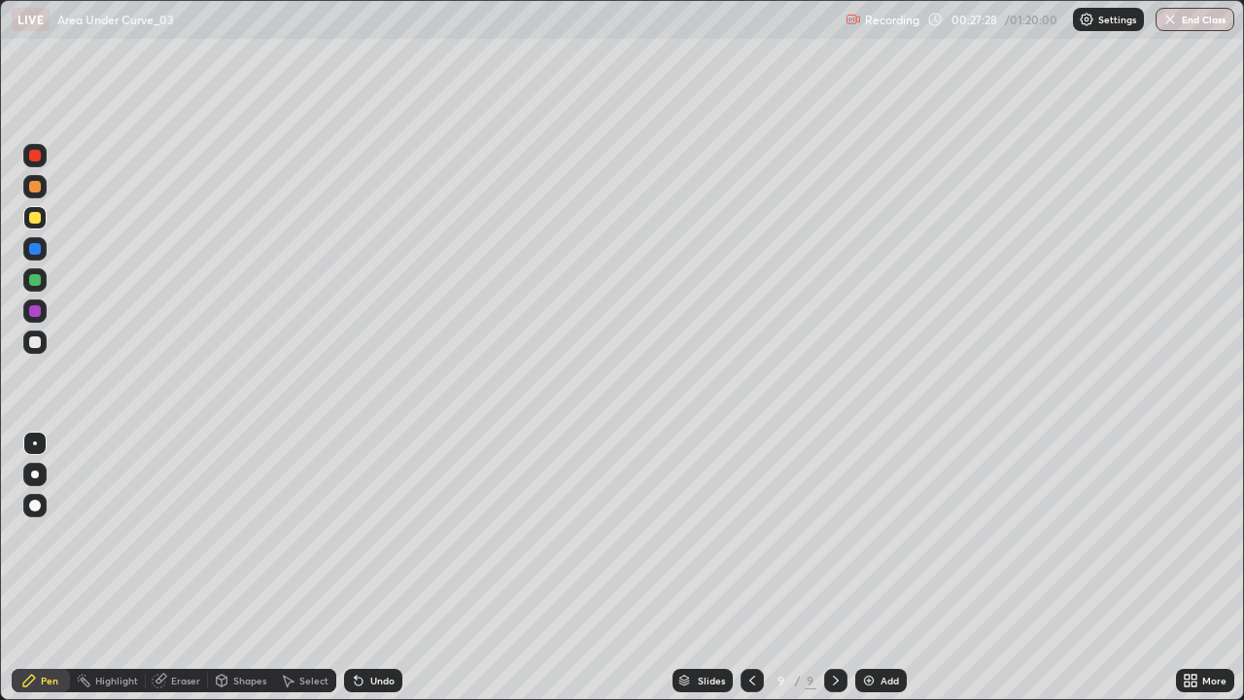
click at [381, 568] on div "Undo" at bounding box center [382, 681] width 24 height 10
click at [40, 194] on div at bounding box center [34, 186] width 23 height 23
click at [356, 568] on icon at bounding box center [359, 681] width 8 height 8
click at [355, 568] on icon at bounding box center [359, 681] width 8 height 8
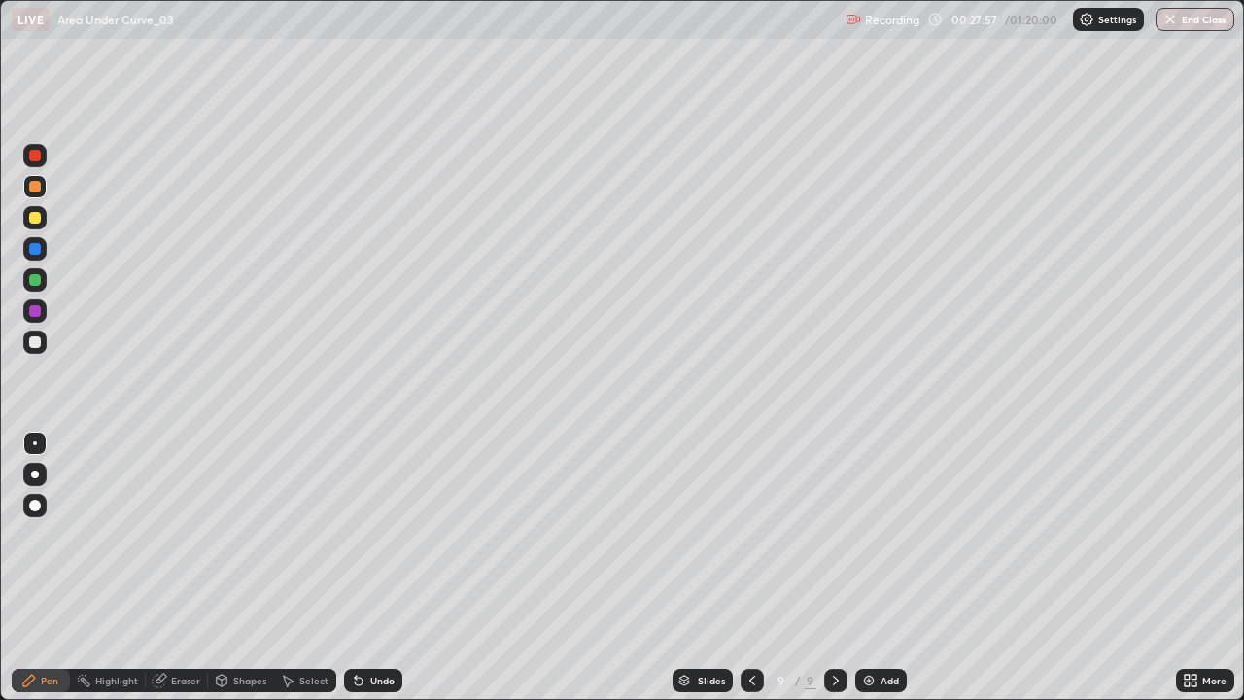
click at [356, 568] on icon at bounding box center [359, 681] width 8 height 8
click at [355, 568] on icon at bounding box center [359, 681] width 8 height 8
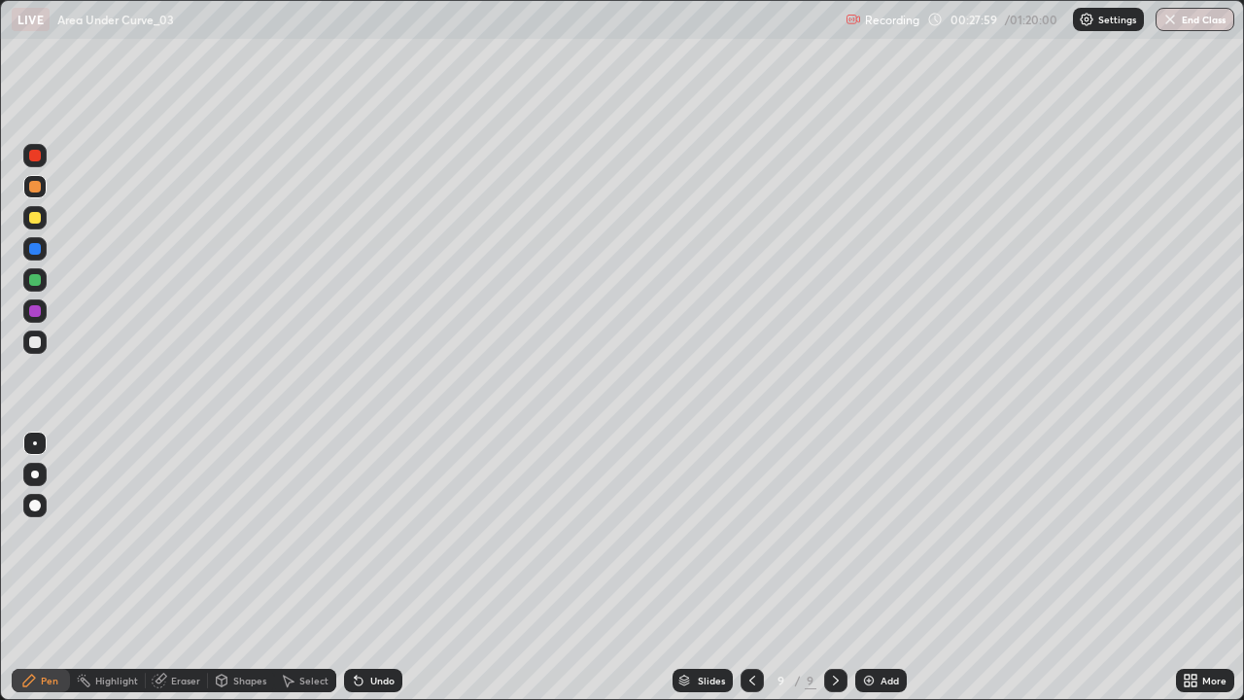
click at [351, 568] on icon at bounding box center [359, 681] width 16 height 16
click at [355, 568] on icon at bounding box center [356, 677] width 2 height 2
click at [185, 568] on div "Eraser" at bounding box center [177, 680] width 62 height 23
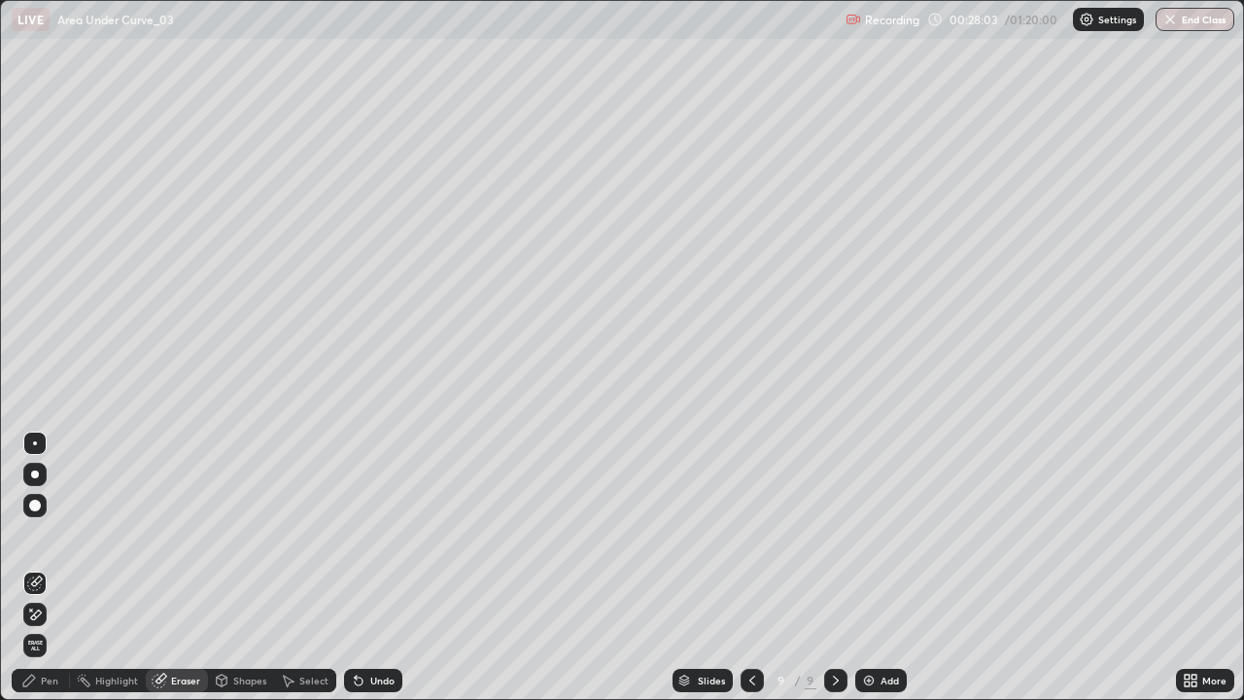
click at [50, 568] on div "Pen" at bounding box center [49, 681] width 17 height 10
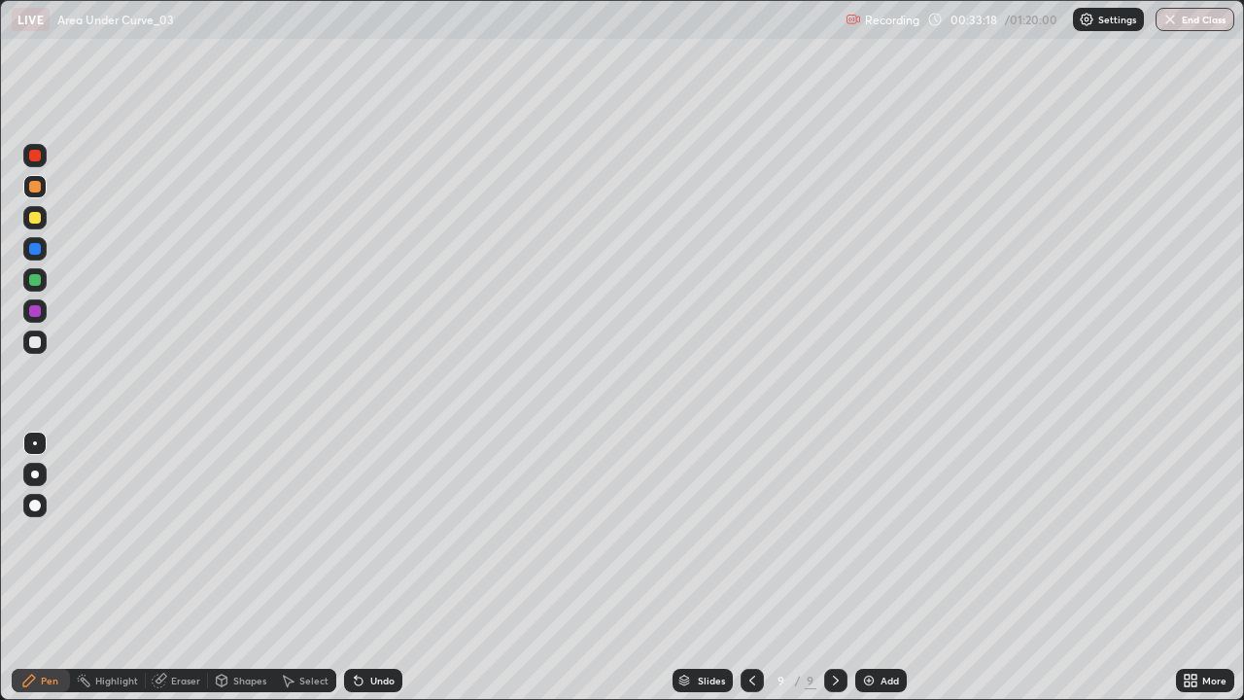
click at [856, 568] on div "Add" at bounding box center [881, 680] width 52 height 23
click at [37, 220] on div at bounding box center [35, 218] width 12 height 12
click at [32, 222] on div at bounding box center [35, 218] width 12 height 12
click at [32, 288] on div at bounding box center [34, 279] width 23 height 23
click at [374, 568] on div "Undo" at bounding box center [373, 680] width 58 height 23
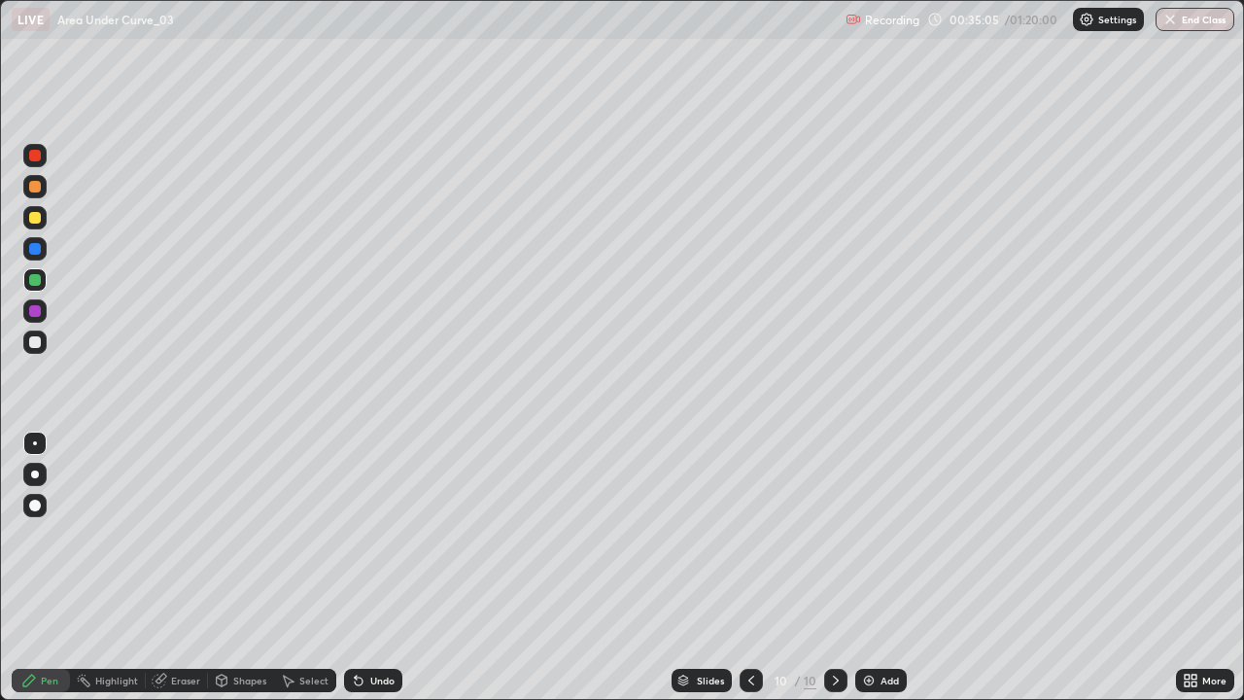
click at [370, 568] on div "Undo" at bounding box center [373, 680] width 58 height 23
click at [372, 568] on div "Undo" at bounding box center [373, 680] width 58 height 23
click at [371, 568] on div "Undo" at bounding box center [382, 681] width 24 height 10
click at [29, 319] on div at bounding box center [34, 310] width 23 height 23
click at [388, 568] on div "Undo" at bounding box center [373, 680] width 58 height 23
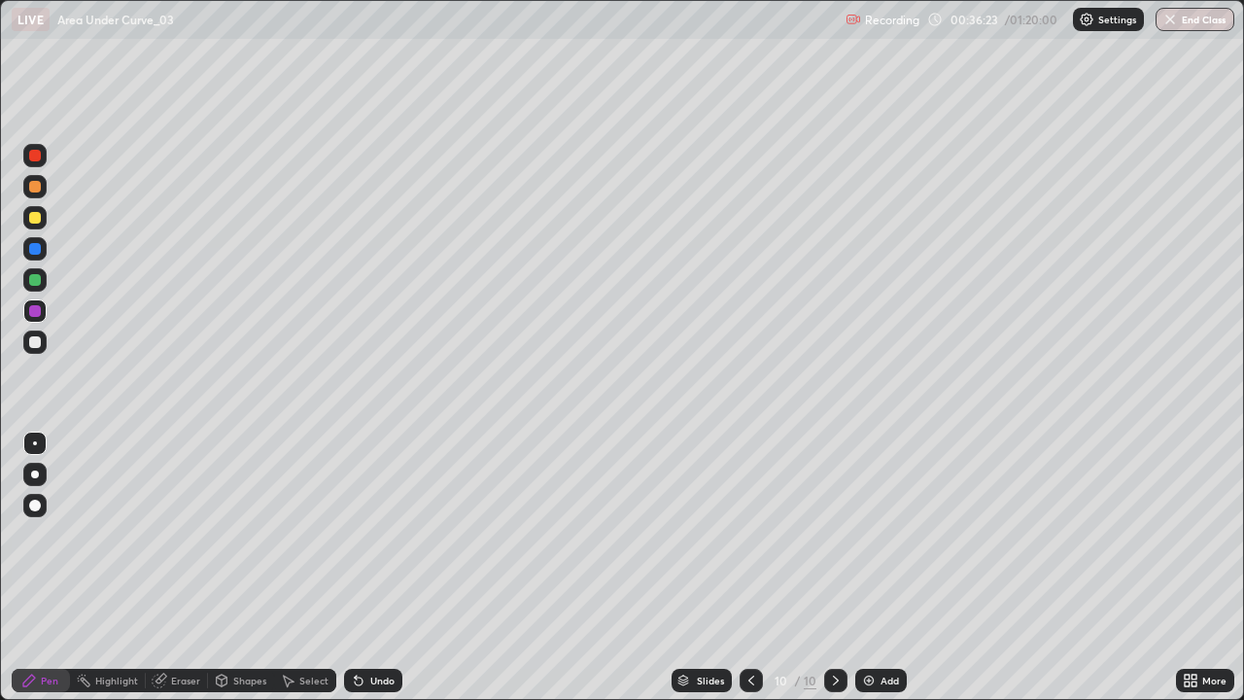
click at [386, 568] on div "Undo" at bounding box center [373, 680] width 58 height 23
click at [187, 568] on div "Eraser" at bounding box center [177, 680] width 62 height 23
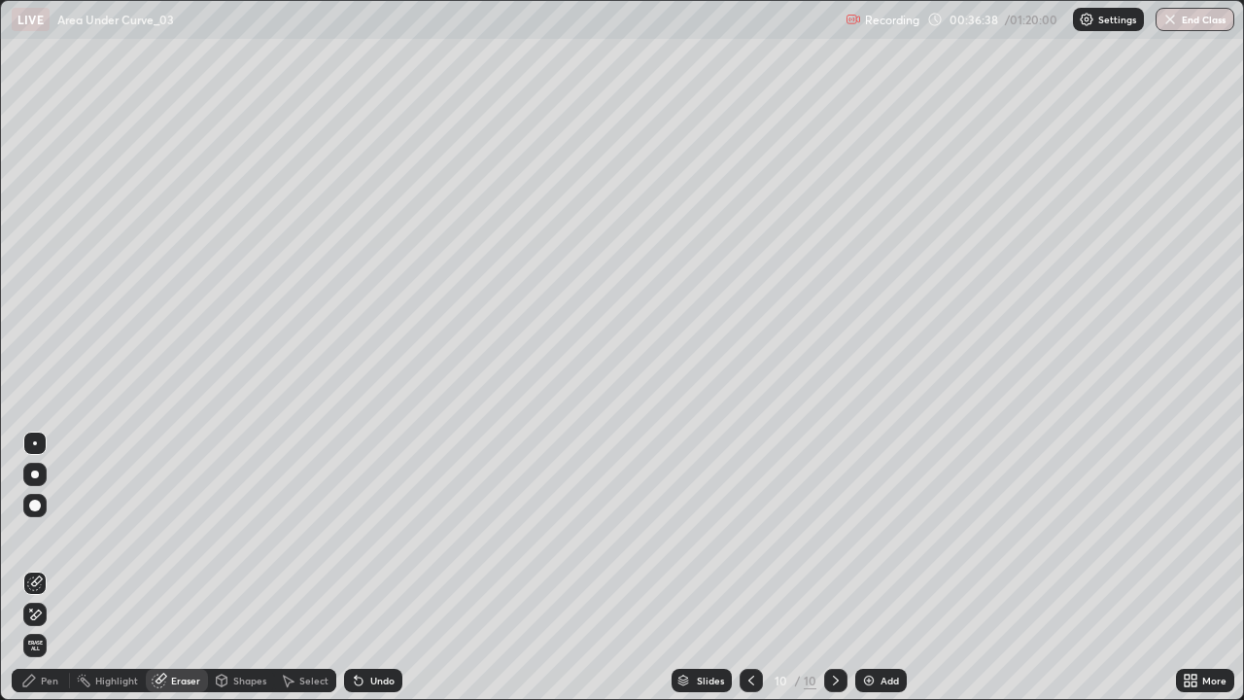
click at [318, 568] on div "Select" at bounding box center [305, 680] width 62 height 23
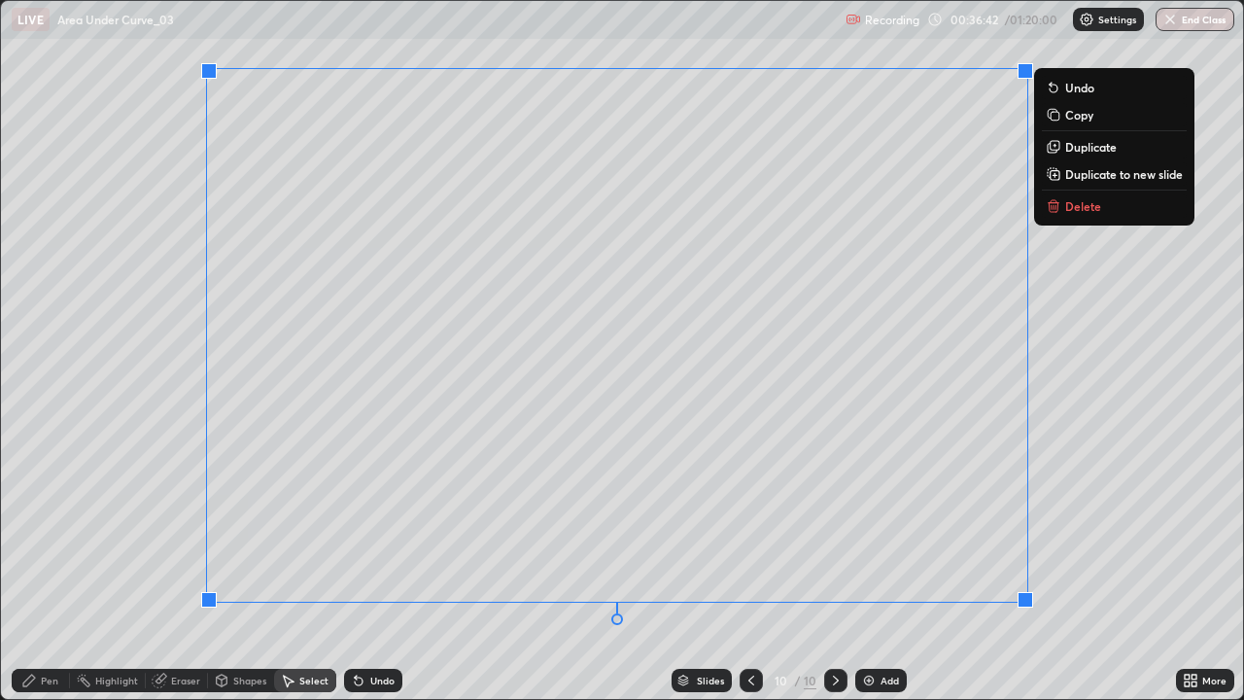
click at [1065, 213] on p "Delete" at bounding box center [1083, 206] width 36 height 16
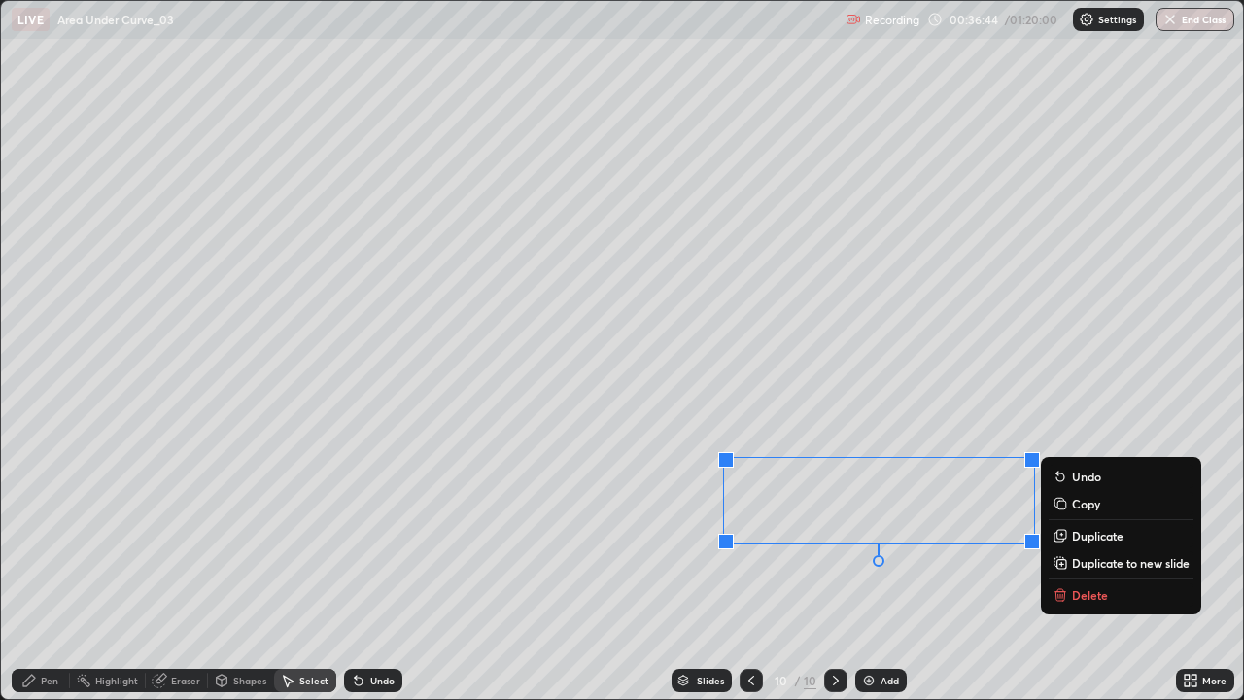
click at [1080, 568] on p "Delete" at bounding box center [1090, 595] width 36 height 16
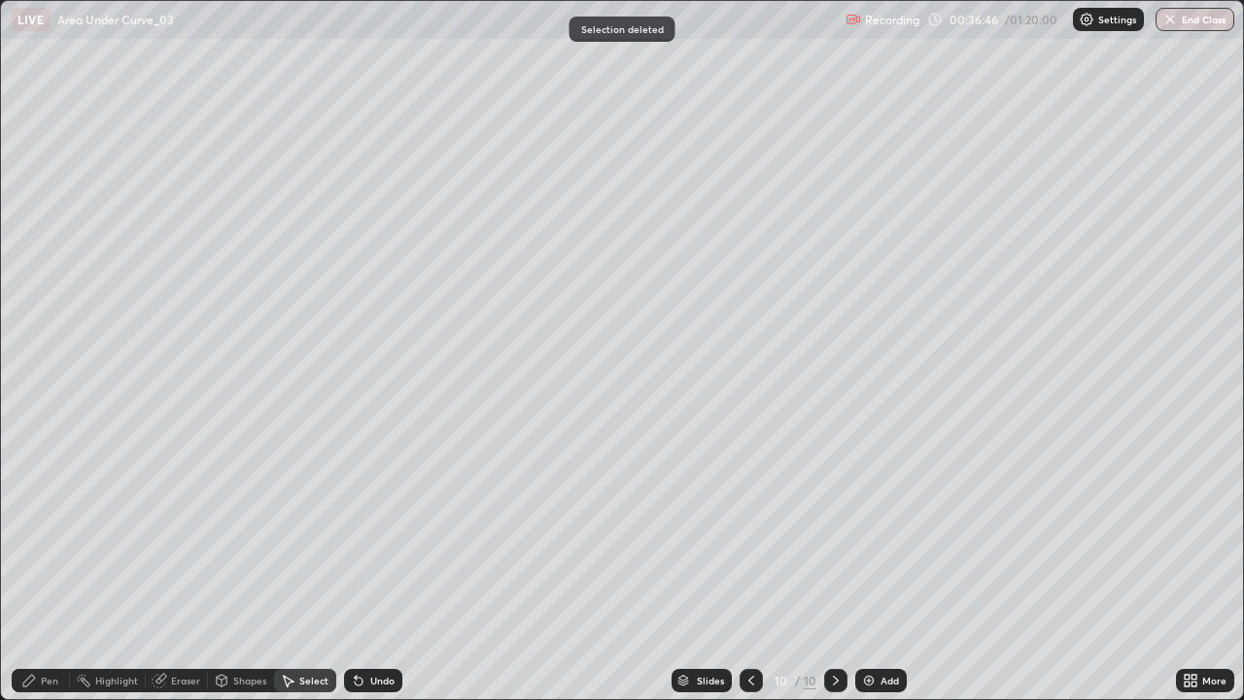
click at [43, 568] on div "Pen" at bounding box center [41, 680] width 58 height 23
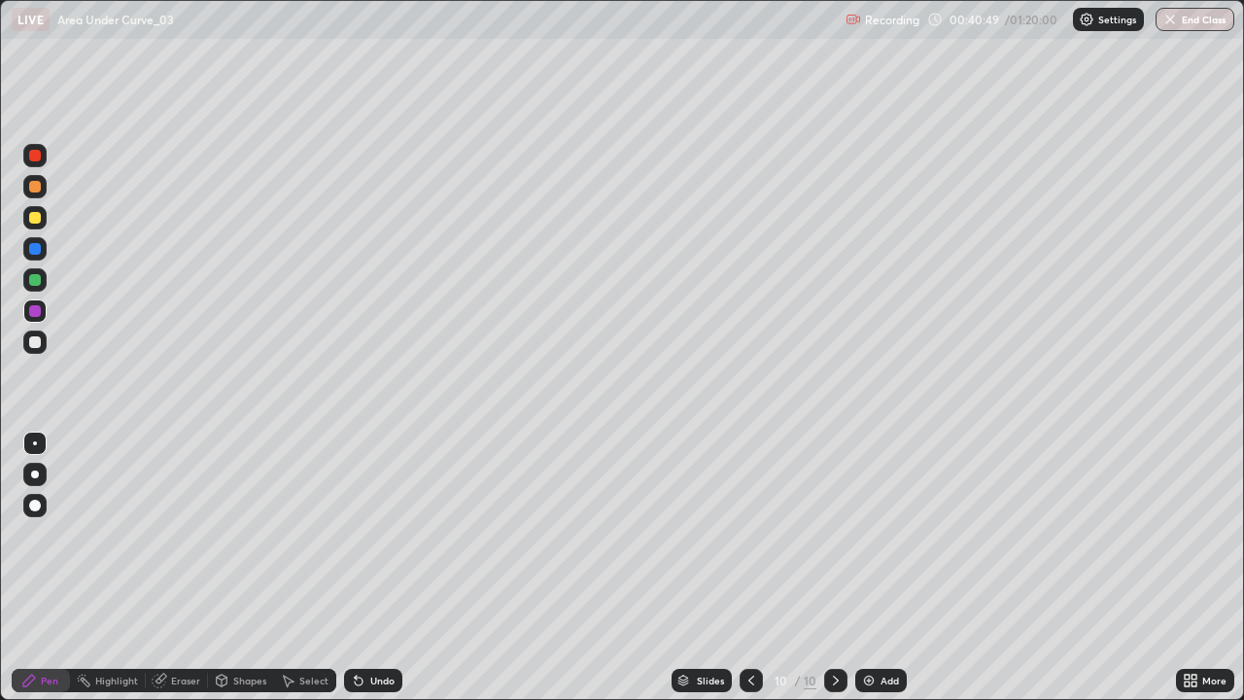
click at [749, 568] on icon at bounding box center [752, 681] width 16 height 16
click at [831, 568] on icon at bounding box center [836, 681] width 16 height 16
click at [836, 568] on icon at bounding box center [836, 681] width 16 height 16
click at [874, 568] on img at bounding box center [869, 681] width 16 height 16
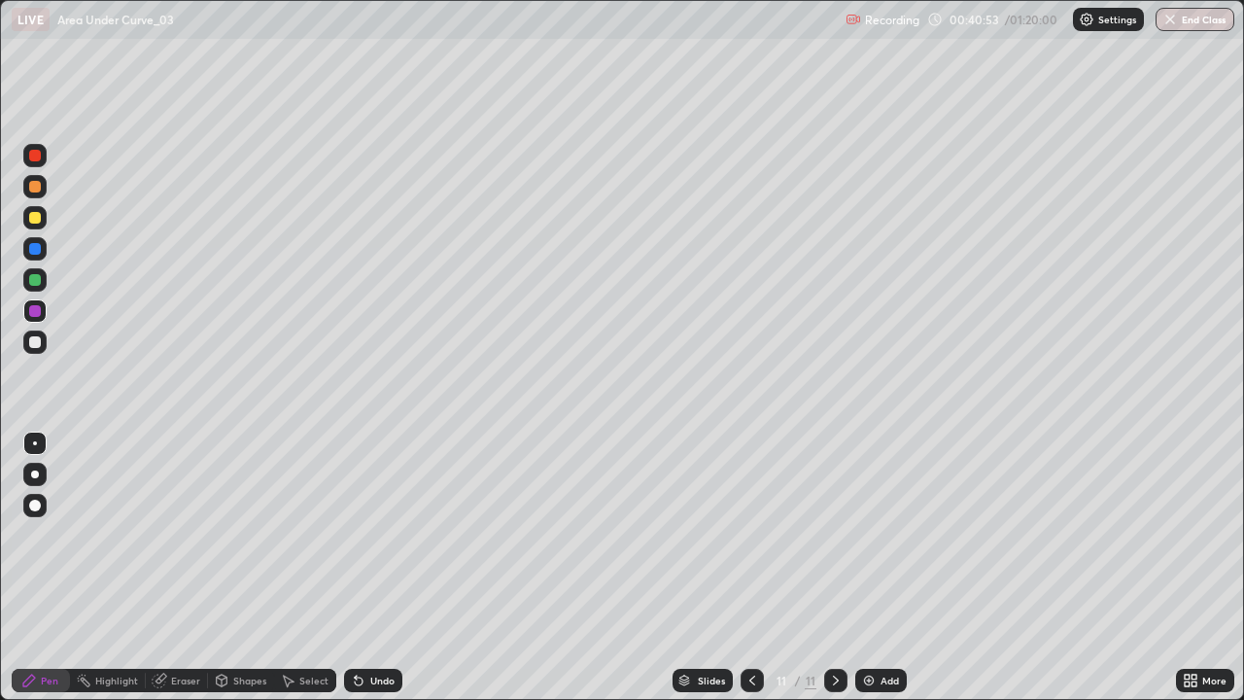
click at [37, 223] on div at bounding box center [35, 218] width 12 height 12
click at [32, 347] on div at bounding box center [35, 342] width 12 height 12
click at [35, 312] on div at bounding box center [35, 311] width 12 height 12
click at [44, 347] on div at bounding box center [34, 341] width 23 height 23
click at [861, 568] on img at bounding box center [869, 681] width 16 height 16
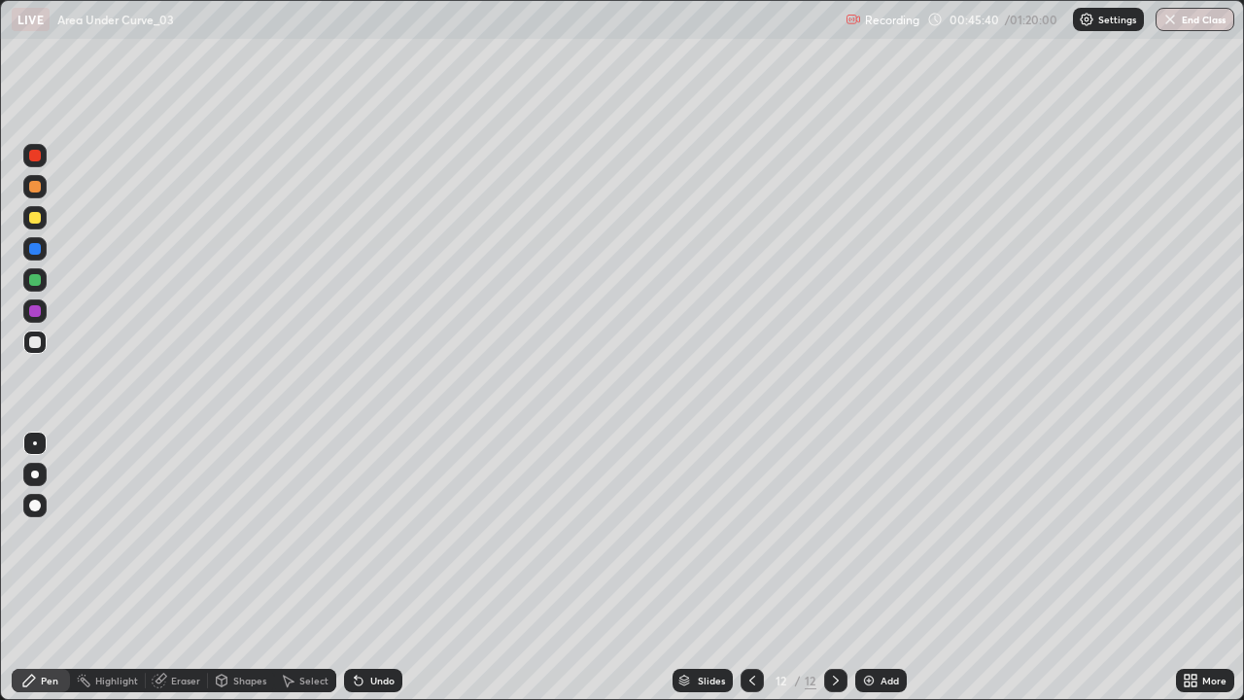
click at [35, 219] on div at bounding box center [35, 218] width 12 height 12
click at [312, 568] on div "Select" at bounding box center [313, 681] width 29 height 10
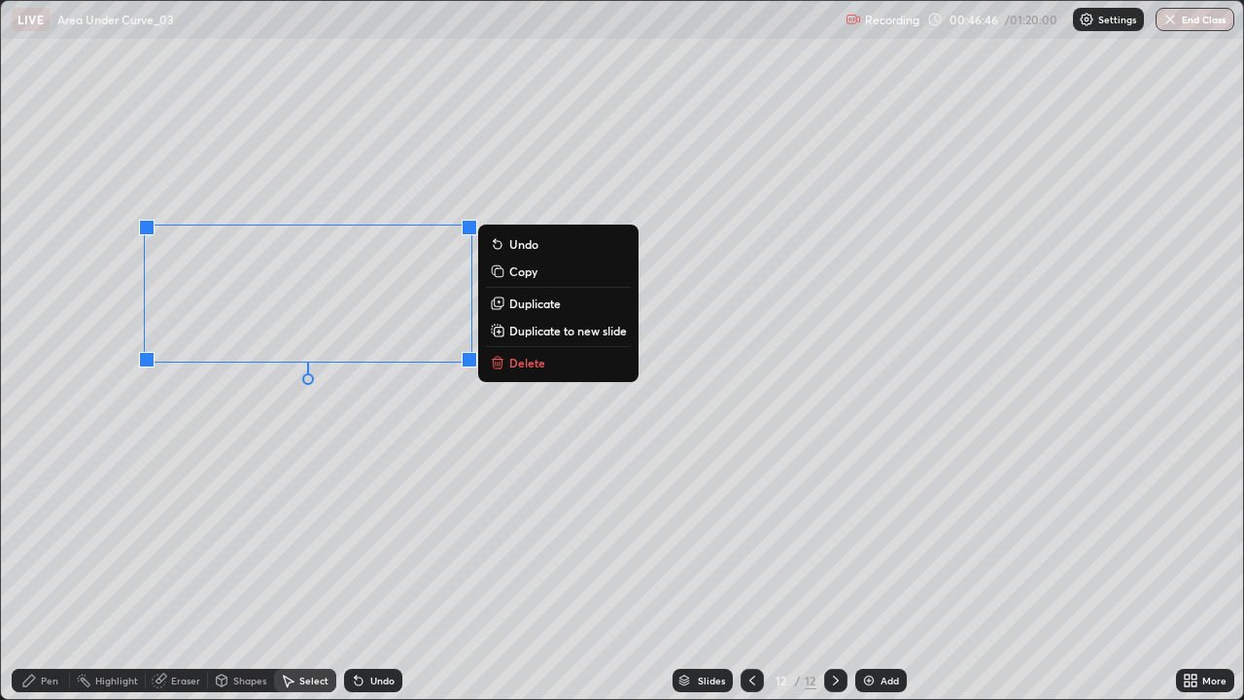
click at [552, 368] on button "Delete" at bounding box center [558, 362] width 145 height 23
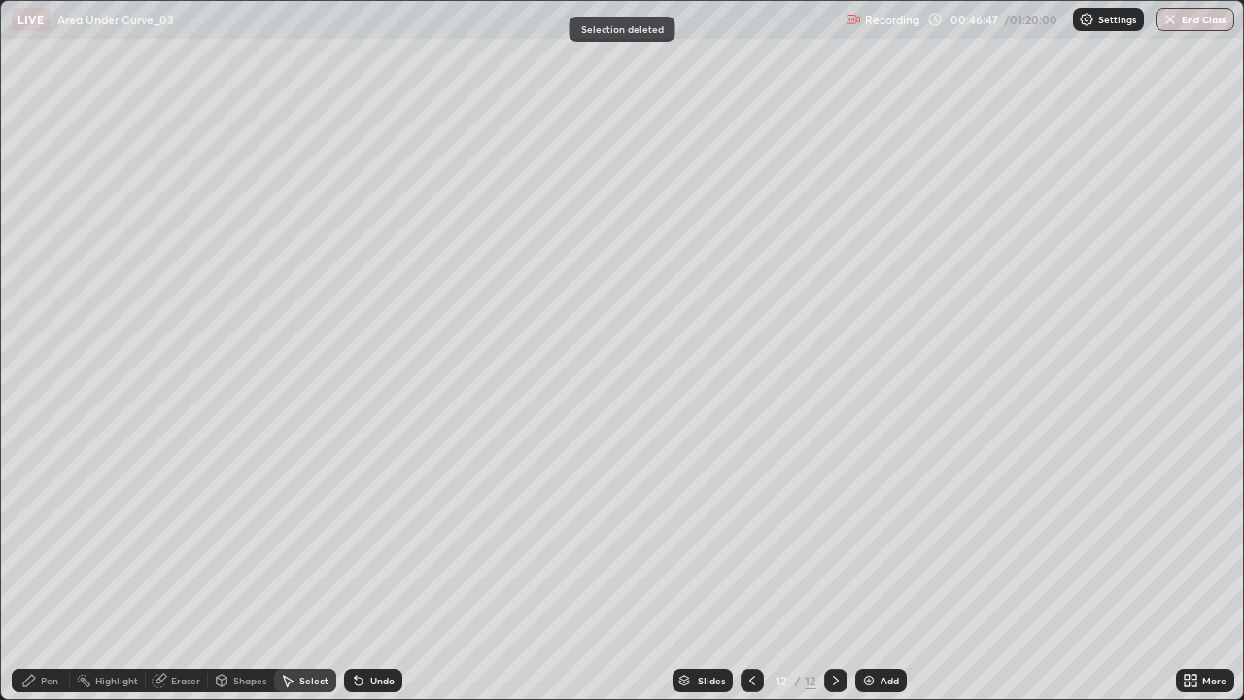
click at [42, 568] on div "Pen" at bounding box center [49, 681] width 17 height 10
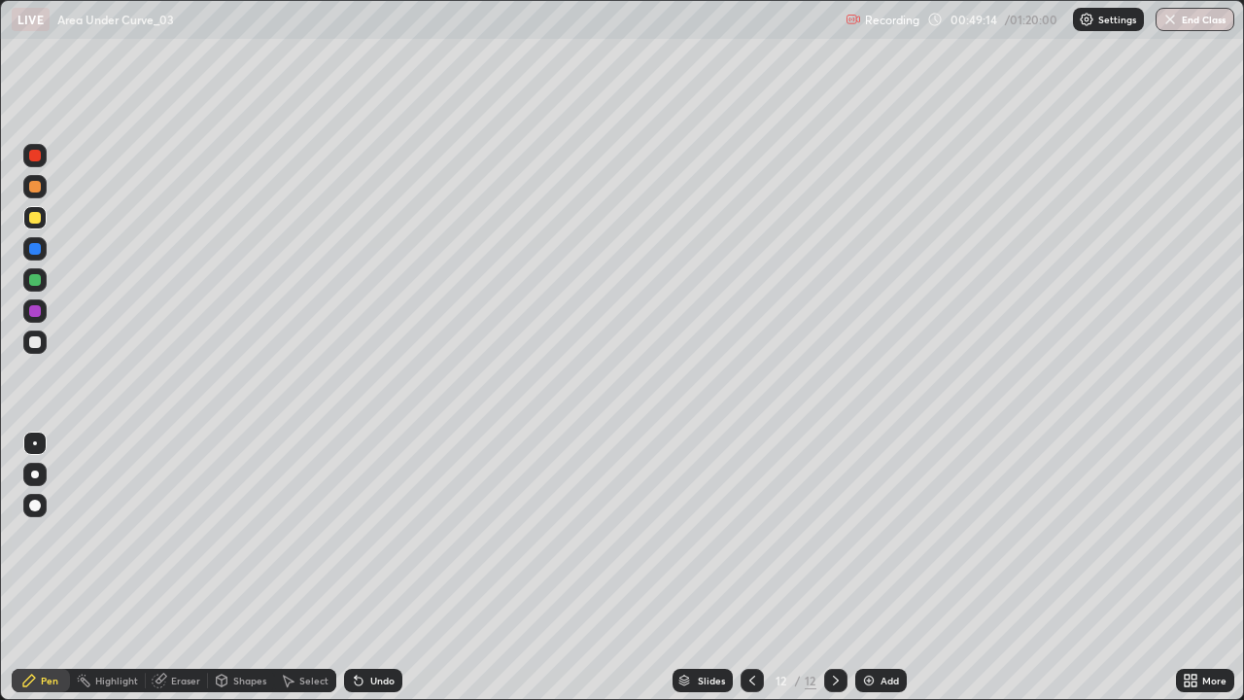
click at [881, 568] on div "Add" at bounding box center [890, 681] width 18 height 10
click at [37, 220] on div at bounding box center [35, 218] width 12 height 12
click at [38, 191] on div at bounding box center [35, 187] width 12 height 12
click at [35, 286] on div at bounding box center [34, 279] width 23 height 23
click at [377, 568] on div "Undo" at bounding box center [382, 681] width 24 height 10
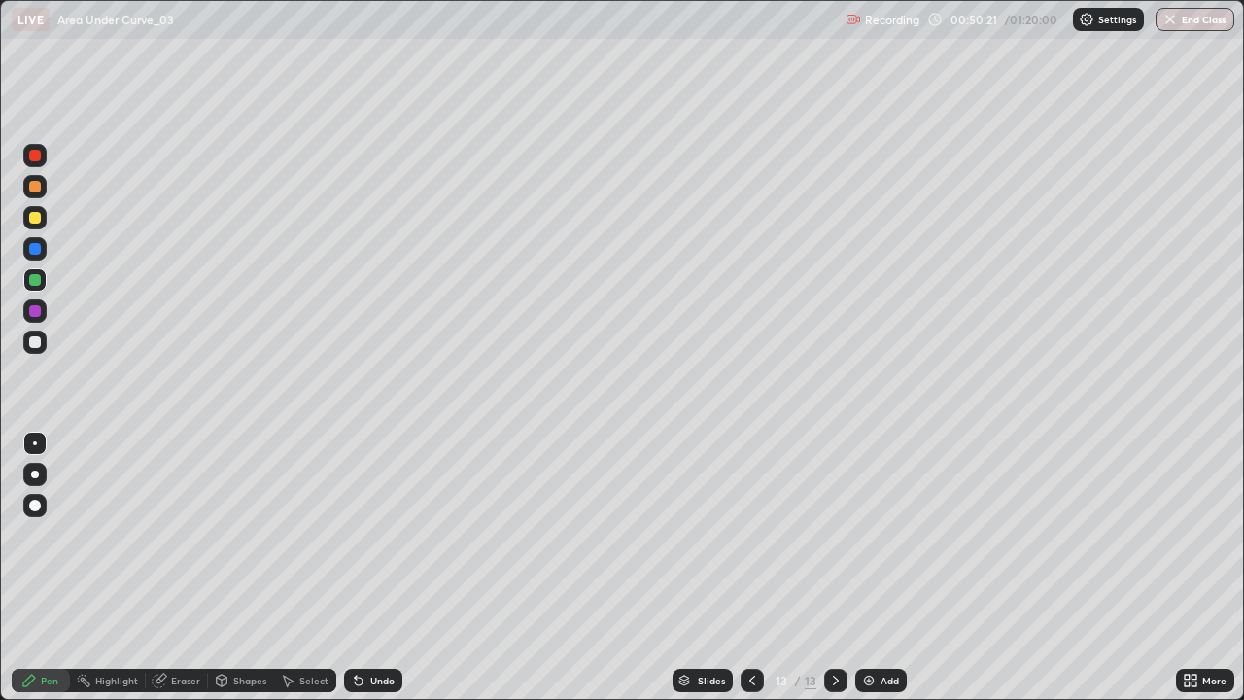
click at [377, 568] on div "Undo" at bounding box center [382, 681] width 24 height 10
click at [370, 568] on div "Undo" at bounding box center [373, 680] width 58 height 23
click at [365, 568] on div "Undo" at bounding box center [373, 680] width 58 height 23
click at [44, 217] on div at bounding box center [34, 217] width 23 height 23
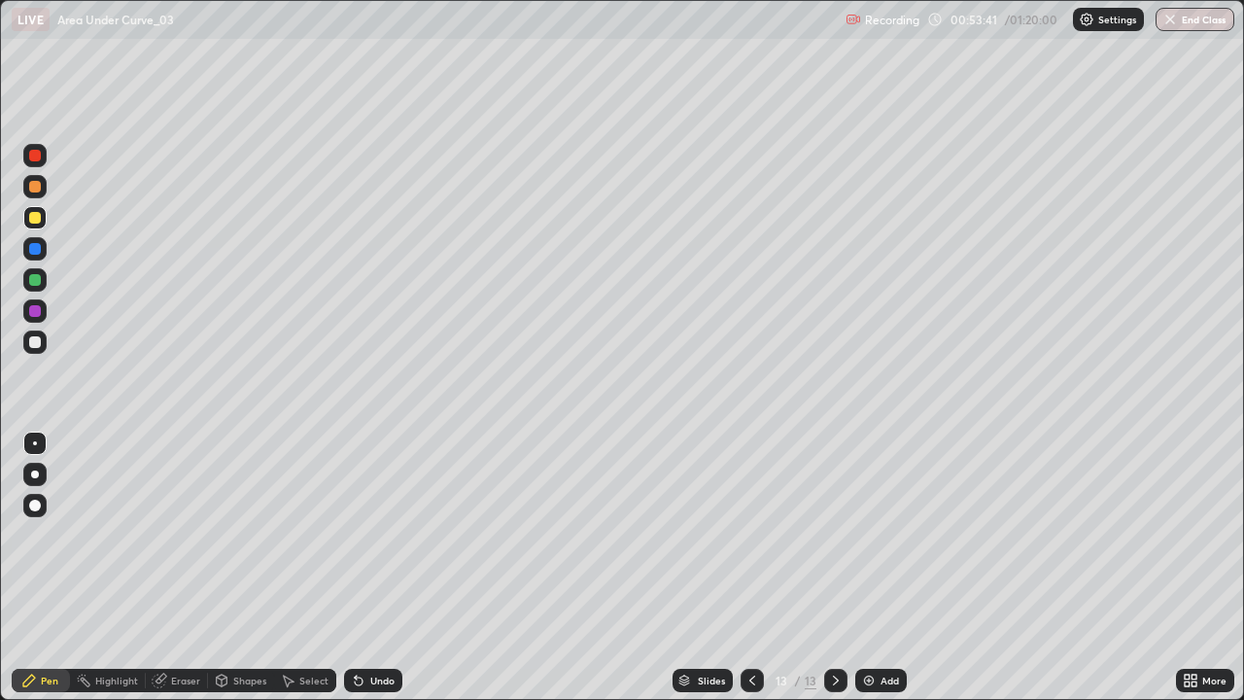
click at [872, 568] on img at bounding box center [869, 681] width 16 height 16
click at [45, 346] on div at bounding box center [34, 341] width 23 height 23
click at [36, 280] on div at bounding box center [35, 280] width 12 height 12
click at [32, 352] on div at bounding box center [34, 341] width 23 height 23
click at [35, 225] on div at bounding box center [34, 217] width 23 height 23
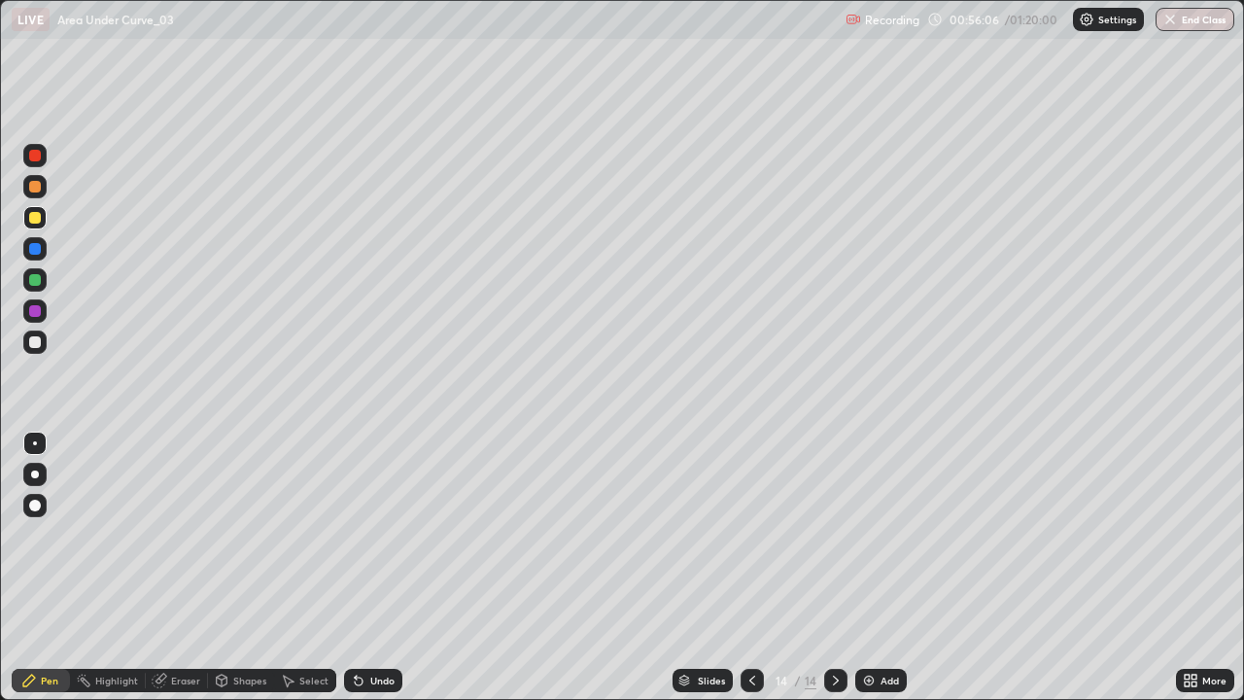
click at [37, 308] on div at bounding box center [35, 311] width 12 height 12
click at [29, 160] on div at bounding box center [34, 155] width 23 height 23
click at [32, 351] on div at bounding box center [34, 341] width 23 height 23
click at [309, 568] on div "Select" at bounding box center [313, 681] width 29 height 10
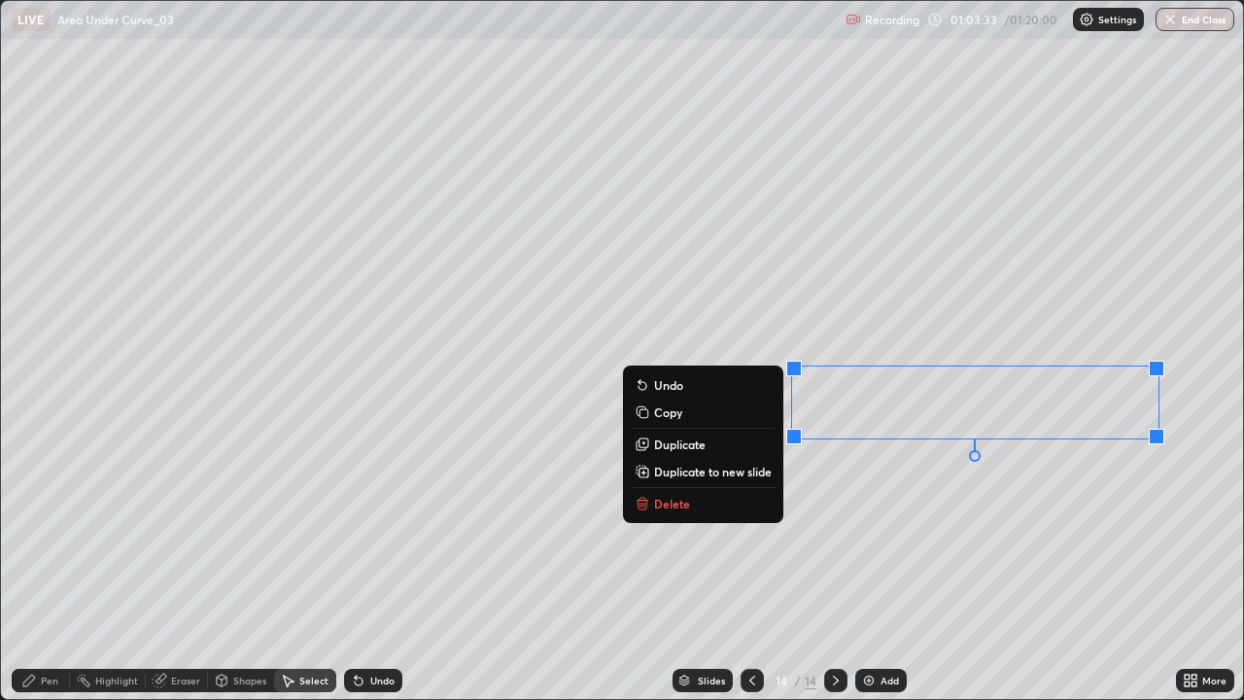
click at [690, 511] on button "Delete" at bounding box center [703, 503] width 145 height 23
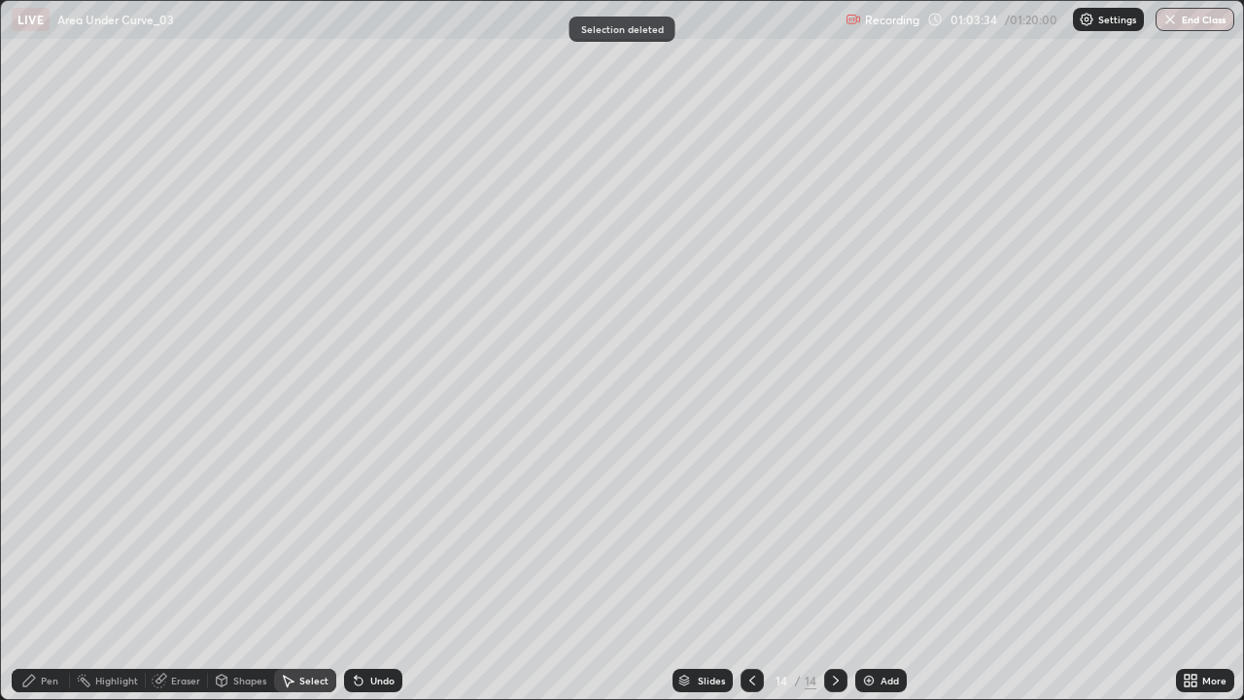
click at [45, 568] on div "Pen" at bounding box center [41, 680] width 58 height 23
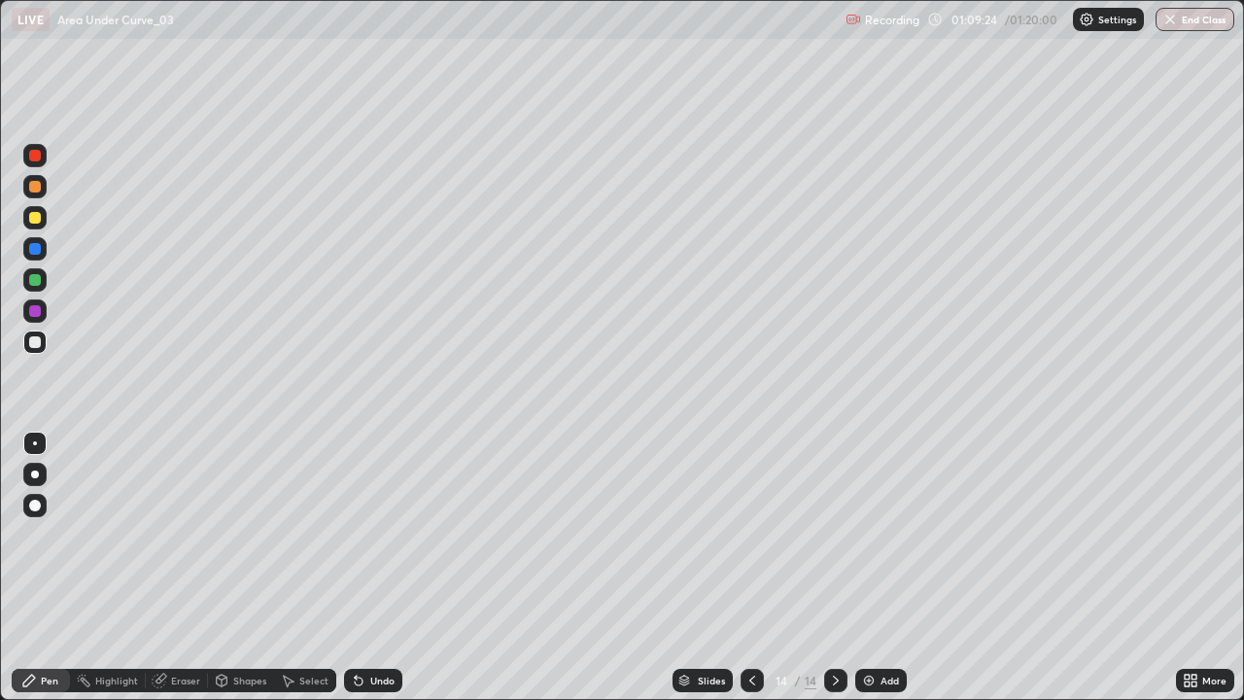
click at [872, 568] on img at bounding box center [869, 681] width 16 height 16
click at [40, 223] on div at bounding box center [34, 217] width 23 height 23
click at [30, 284] on div at bounding box center [35, 280] width 12 height 12
click at [34, 349] on div at bounding box center [34, 341] width 23 height 23
click at [35, 246] on div at bounding box center [35, 249] width 12 height 12
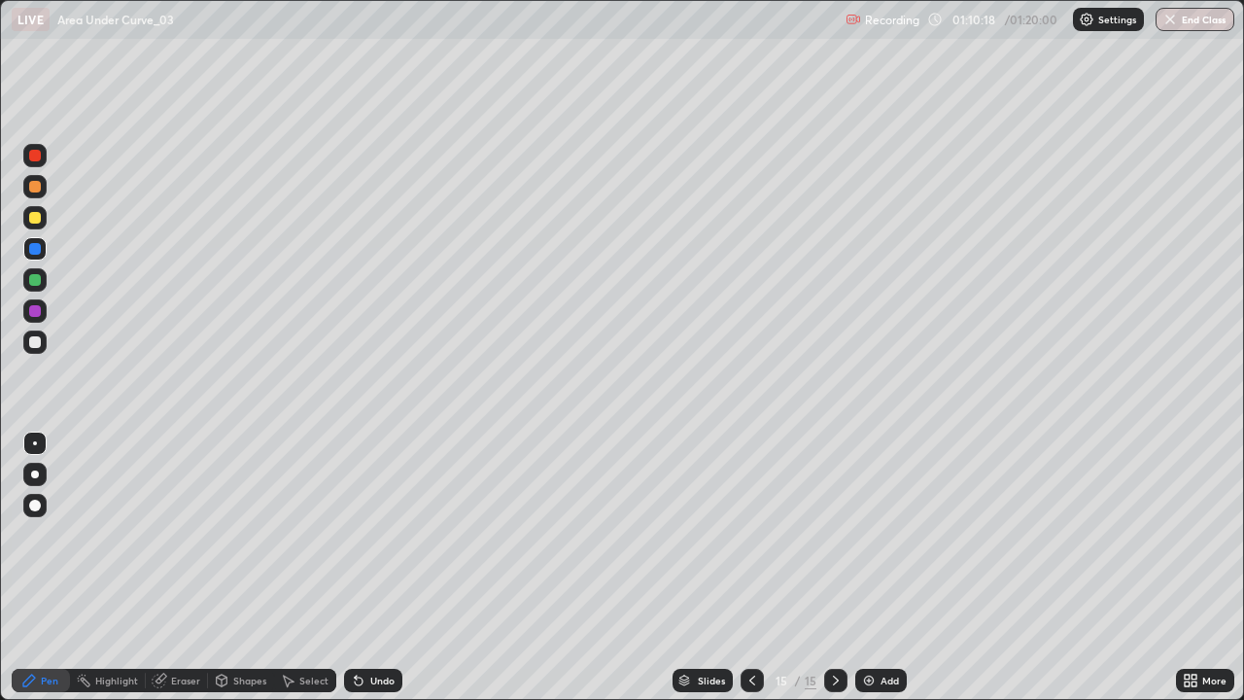
click at [32, 226] on div at bounding box center [34, 217] width 23 height 23
click at [44, 347] on div at bounding box center [34, 341] width 23 height 23
click at [47, 234] on div at bounding box center [34, 248] width 31 height 31
click at [39, 343] on div at bounding box center [35, 342] width 12 height 12
click at [102, 568] on div "Highlight" at bounding box center [108, 680] width 76 height 23
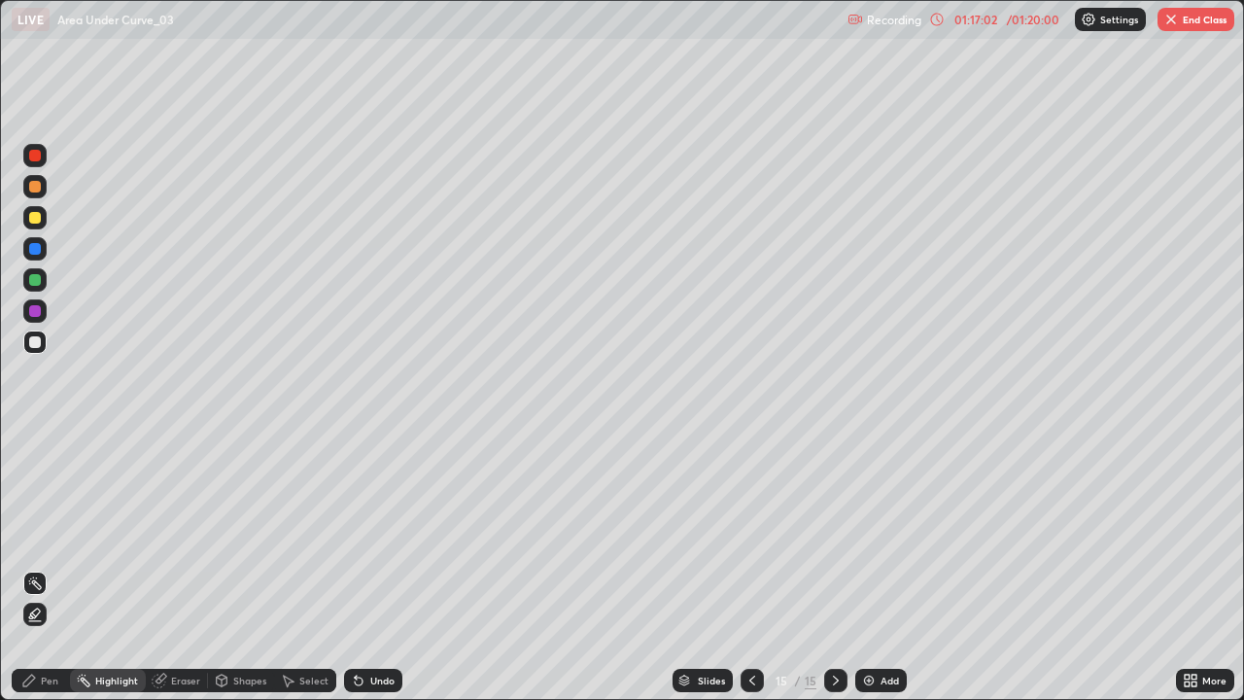
click at [43, 568] on div "Pen" at bounding box center [41, 680] width 58 height 23
click at [183, 568] on div "Eraser" at bounding box center [185, 681] width 29 height 10
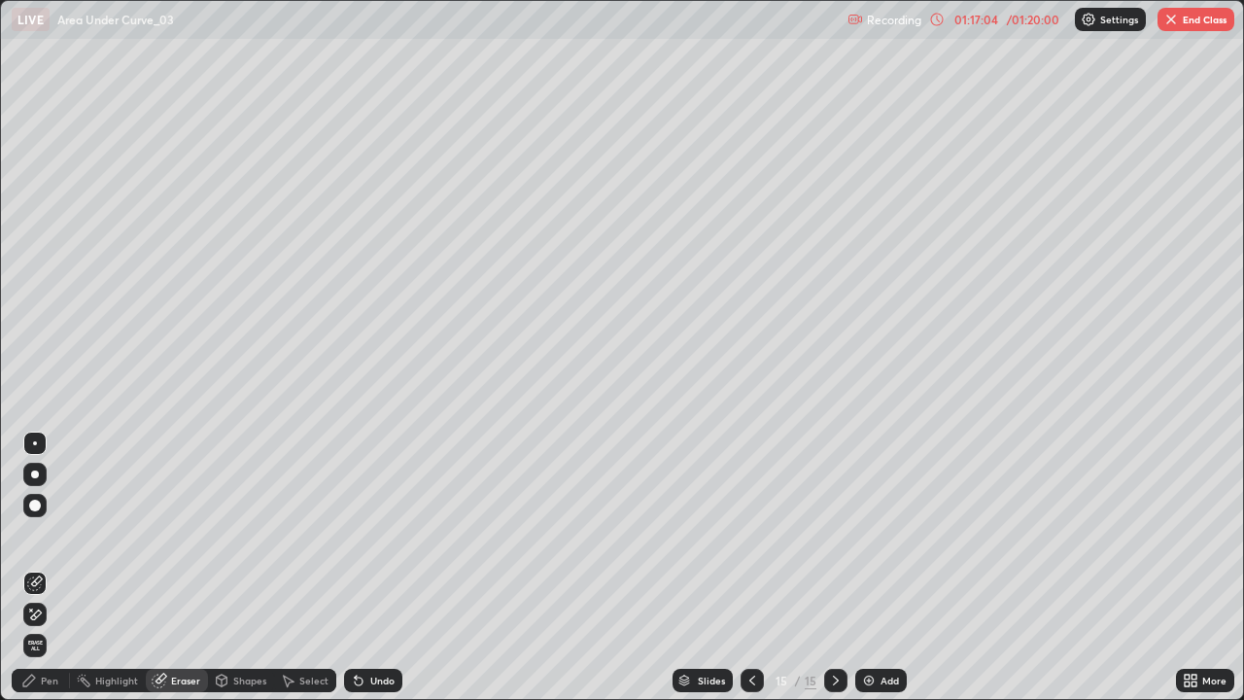
click at [39, 568] on div "Pen" at bounding box center [41, 680] width 58 height 23
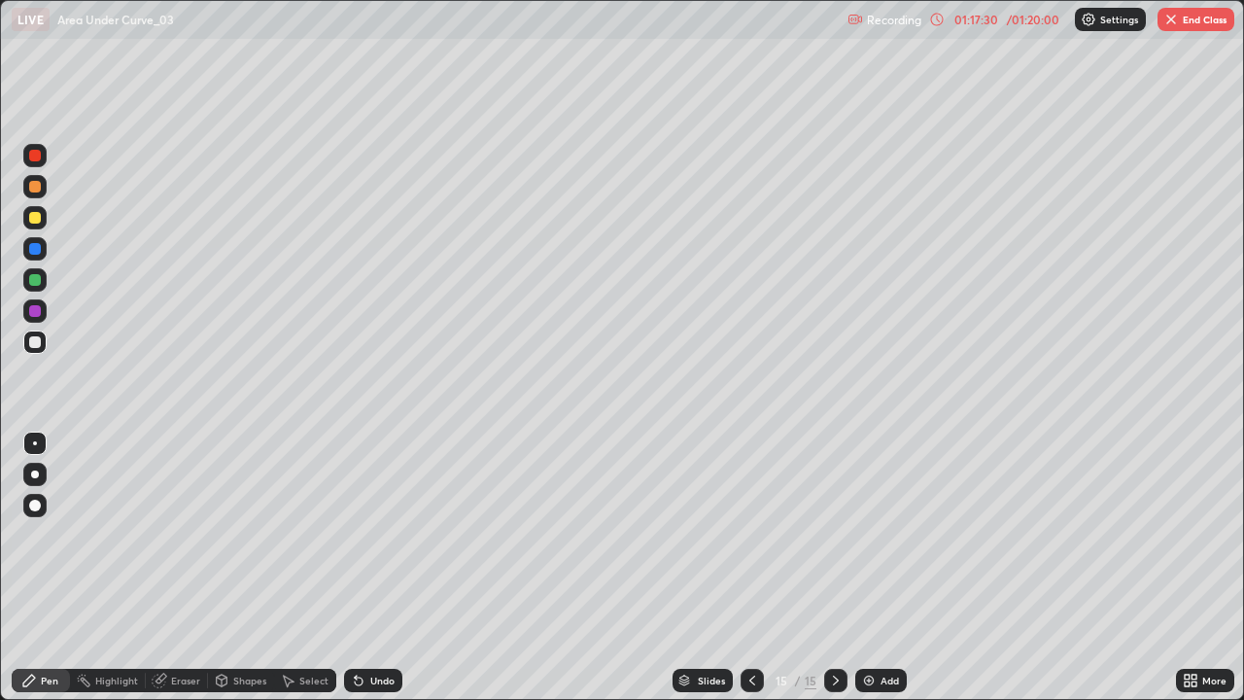
click at [363, 568] on div "Undo" at bounding box center [373, 680] width 58 height 23
click at [355, 568] on icon at bounding box center [356, 677] width 2 height 2
click at [374, 568] on div "Undo" at bounding box center [382, 681] width 24 height 10
click at [373, 568] on div "Undo" at bounding box center [382, 681] width 24 height 10
click at [1180, 18] on button "End Class" at bounding box center [1196, 19] width 77 height 23
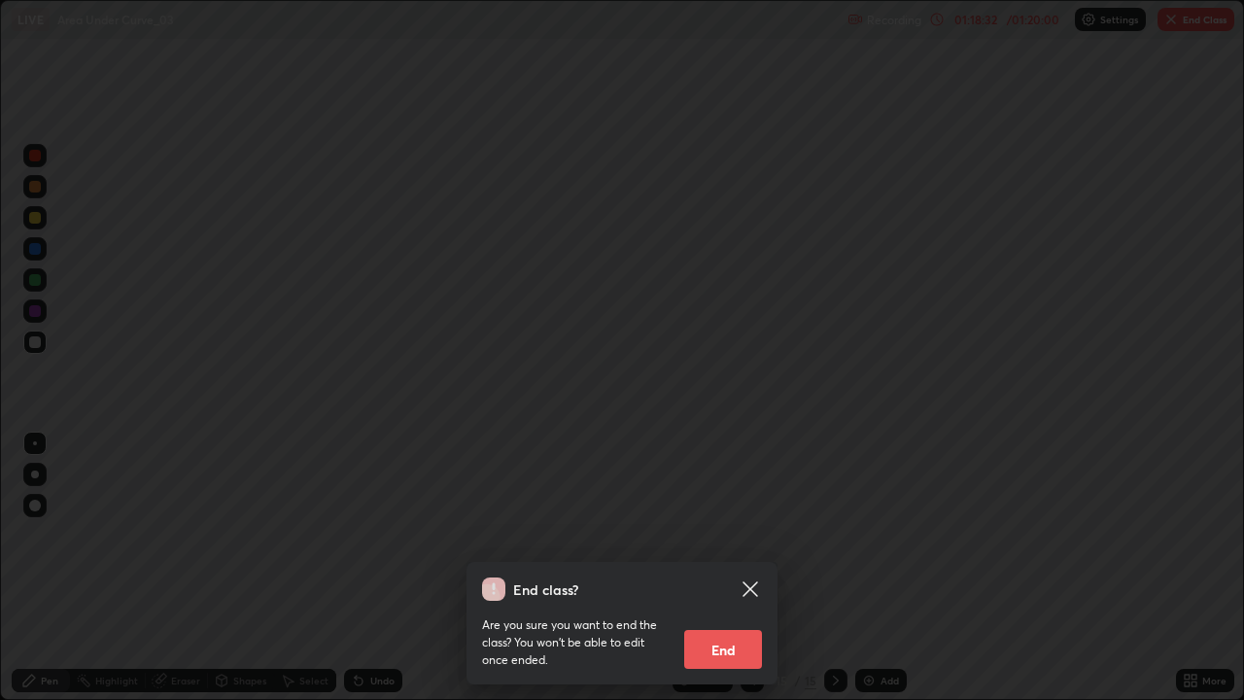
click at [748, 568] on button "End" at bounding box center [723, 649] width 78 height 39
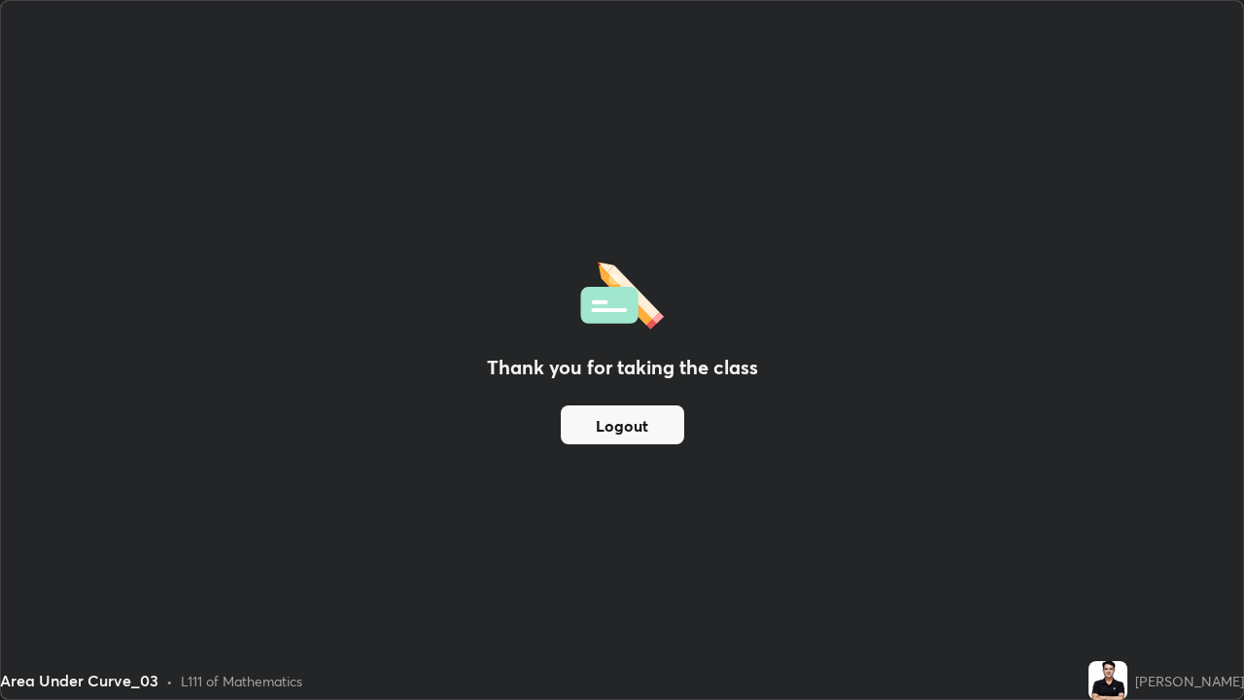
click at [643, 434] on button "Logout" at bounding box center [622, 424] width 123 height 39
